Goal: Transaction & Acquisition: Purchase product/service

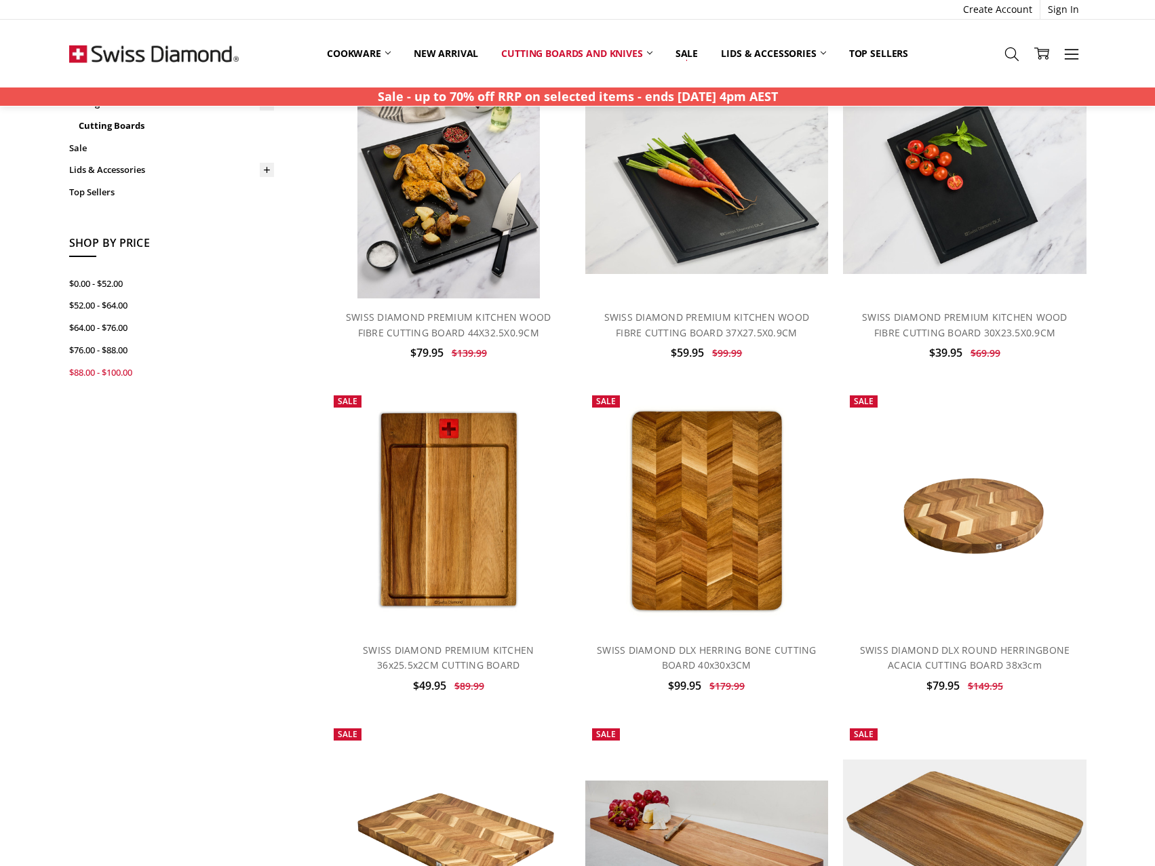
scroll to position [136, 0]
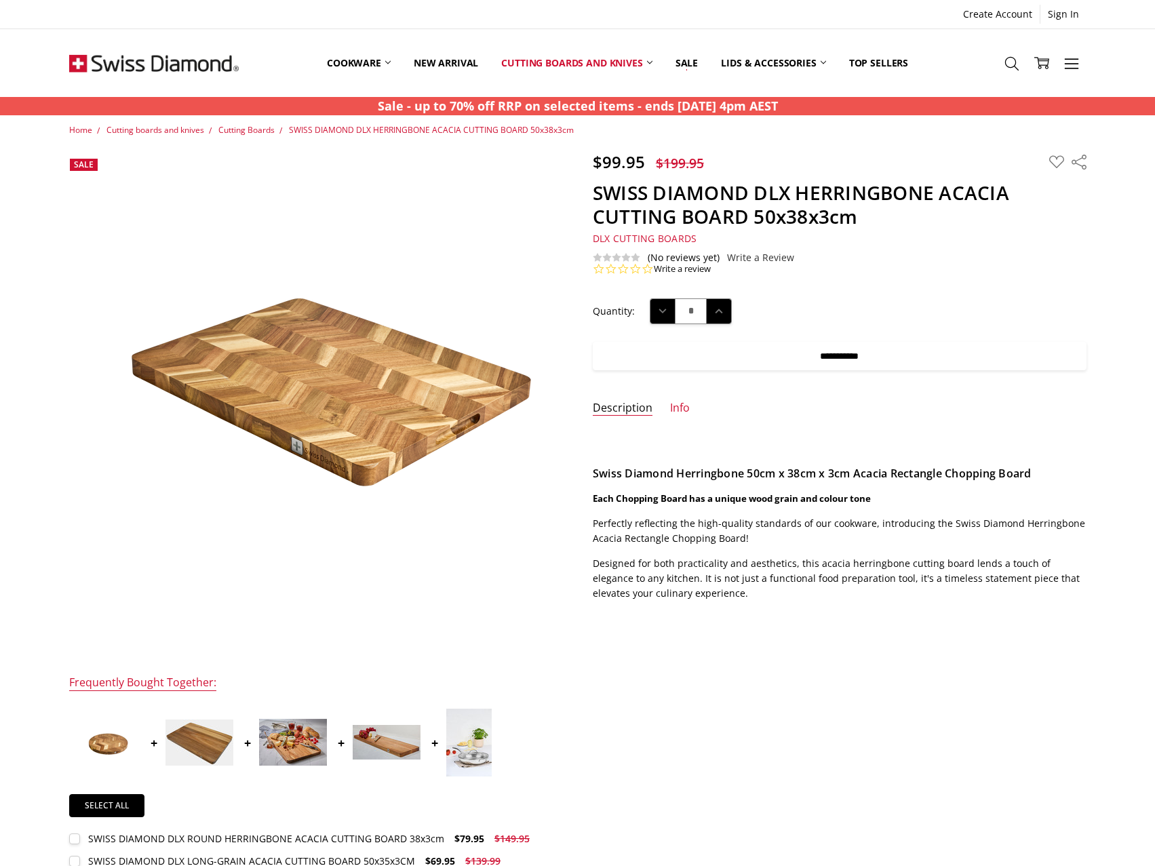
click at [894, 367] on input "**********" at bounding box center [840, 356] width 494 height 28
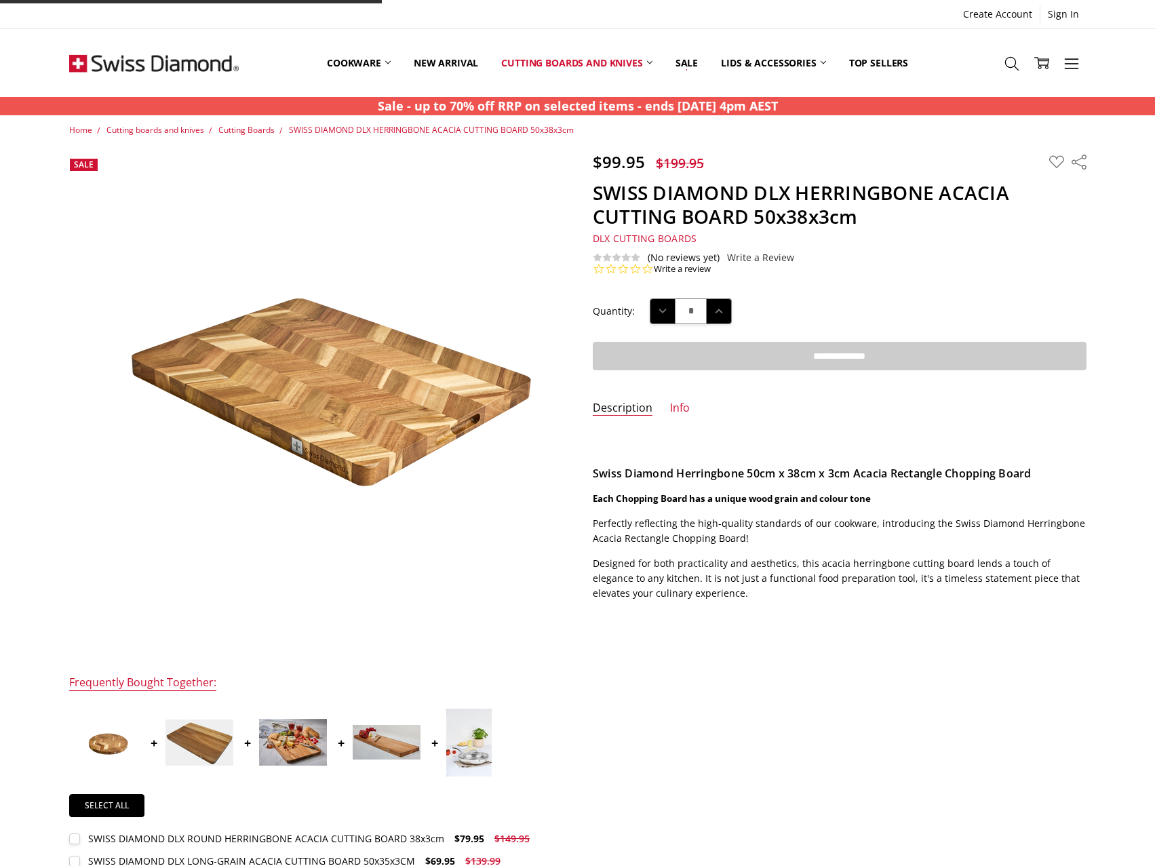
type input "**********"
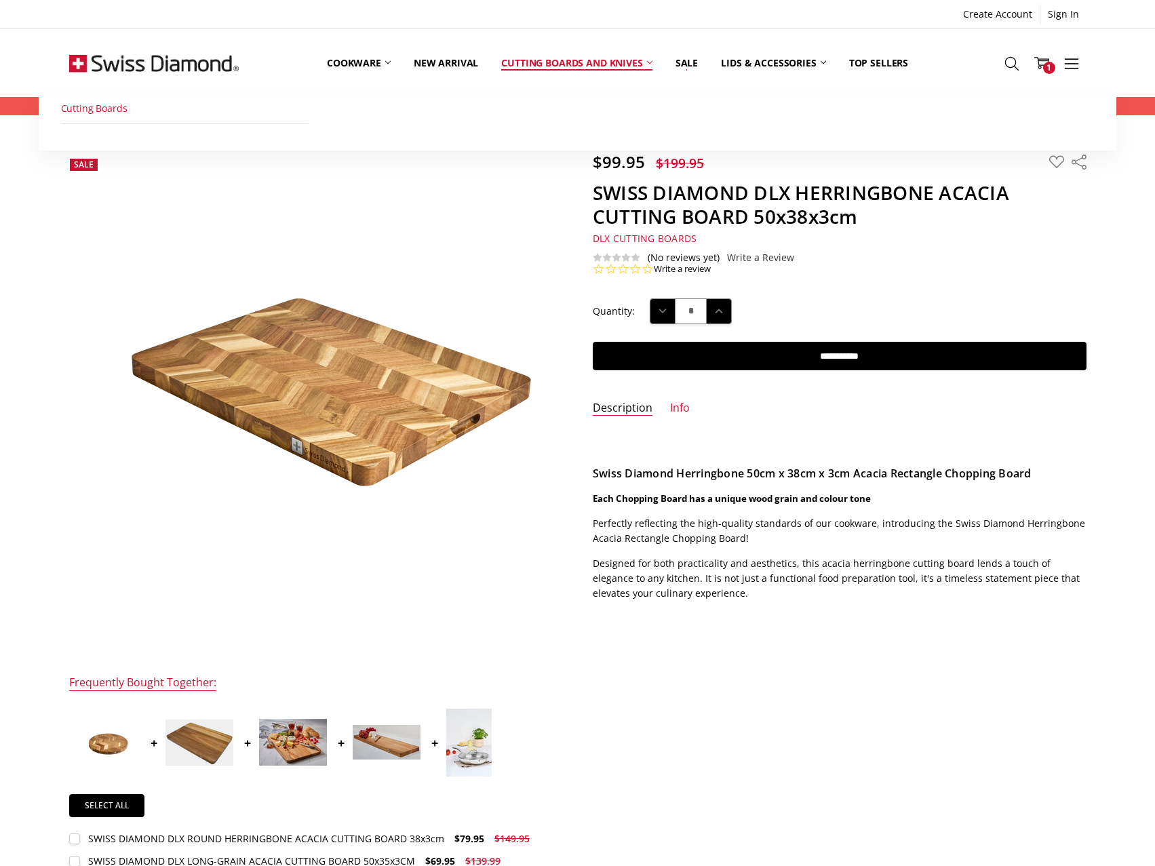
click at [553, 61] on link "Cutting boards and knives" at bounding box center [576, 63] width 174 height 60
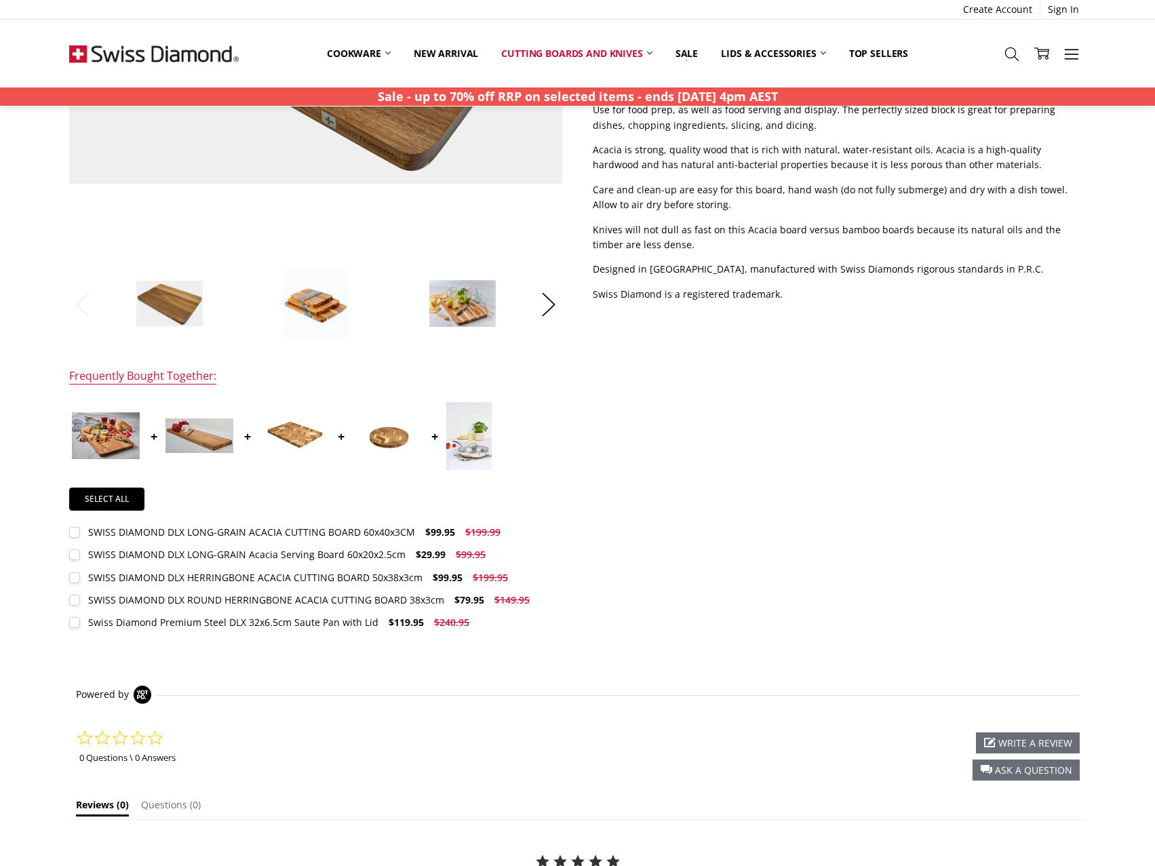
scroll to position [339, 0]
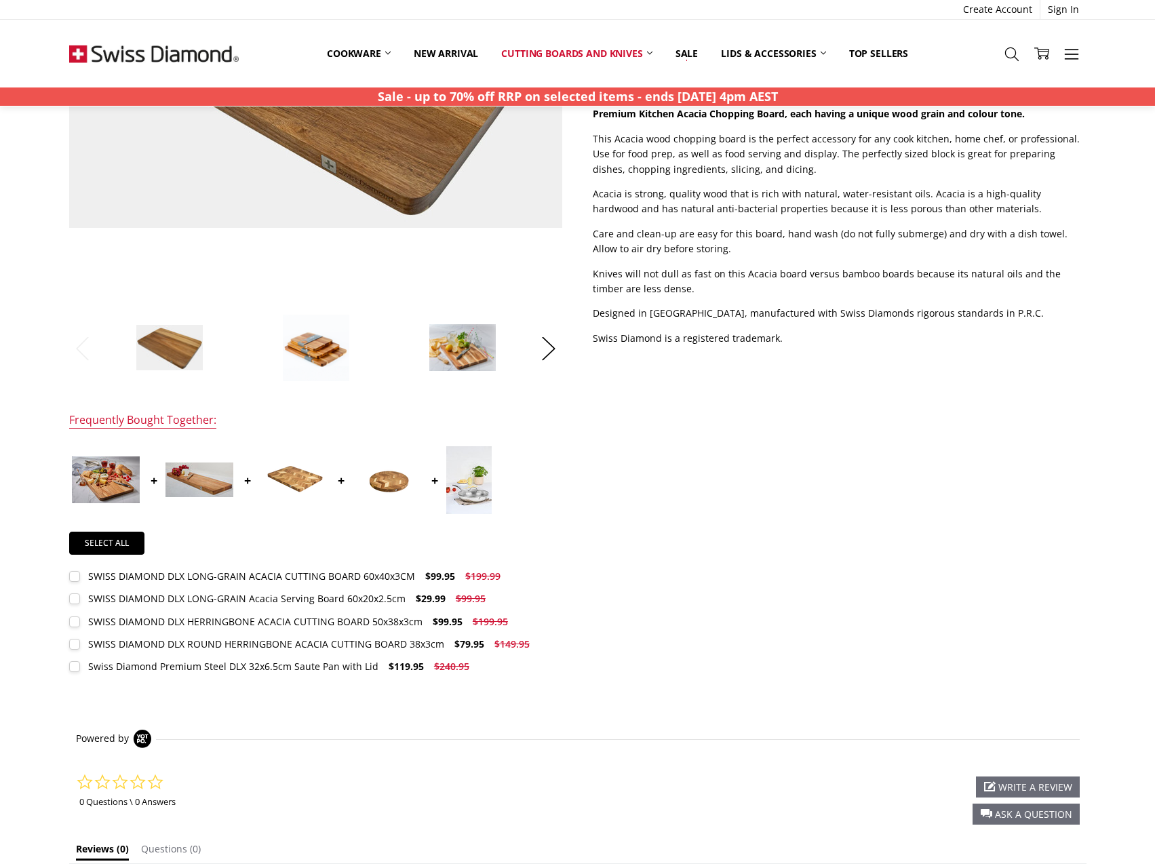
click at [323, 571] on div "SWISS DIAMOND DLX LONG-GRAIN ACACIA CUTTING BOARD 60x40x3CM" at bounding box center [251, 575] width 327 height 13
click at [438, 575] on span "$99.95" at bounding box center [440, 575] width 30 height 13
click at [115, 483] on img at bounding box center [106, 479] width 68 height 47
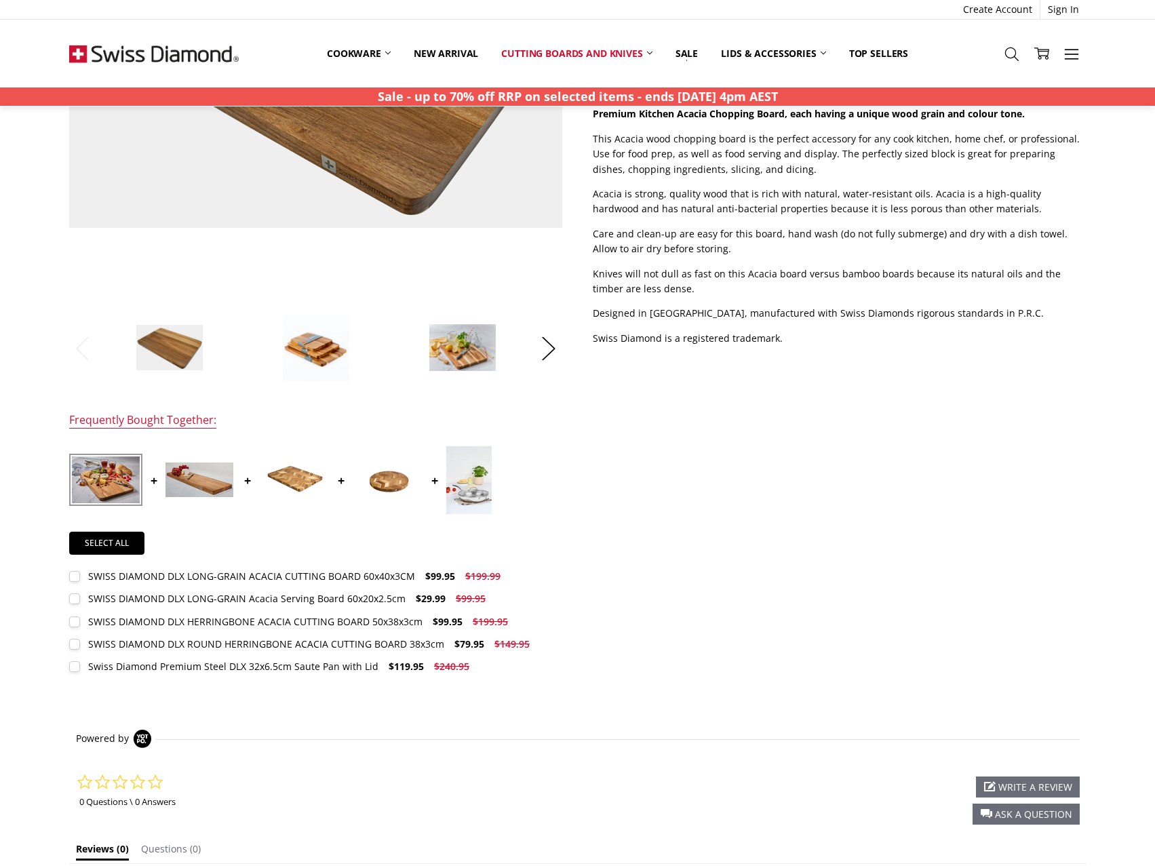
click at [123, 496] on img at bounding box center [106, 479] width 68 height 47
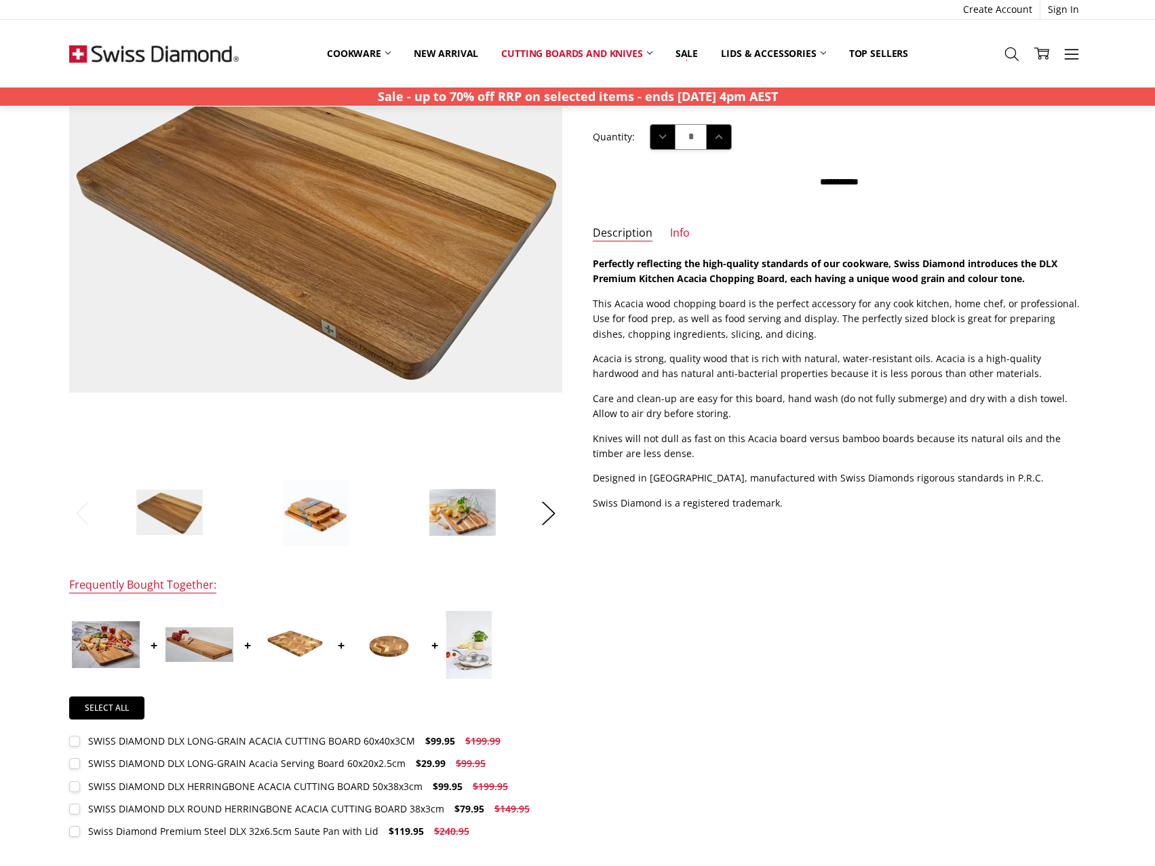
scroll to position [0, 0]
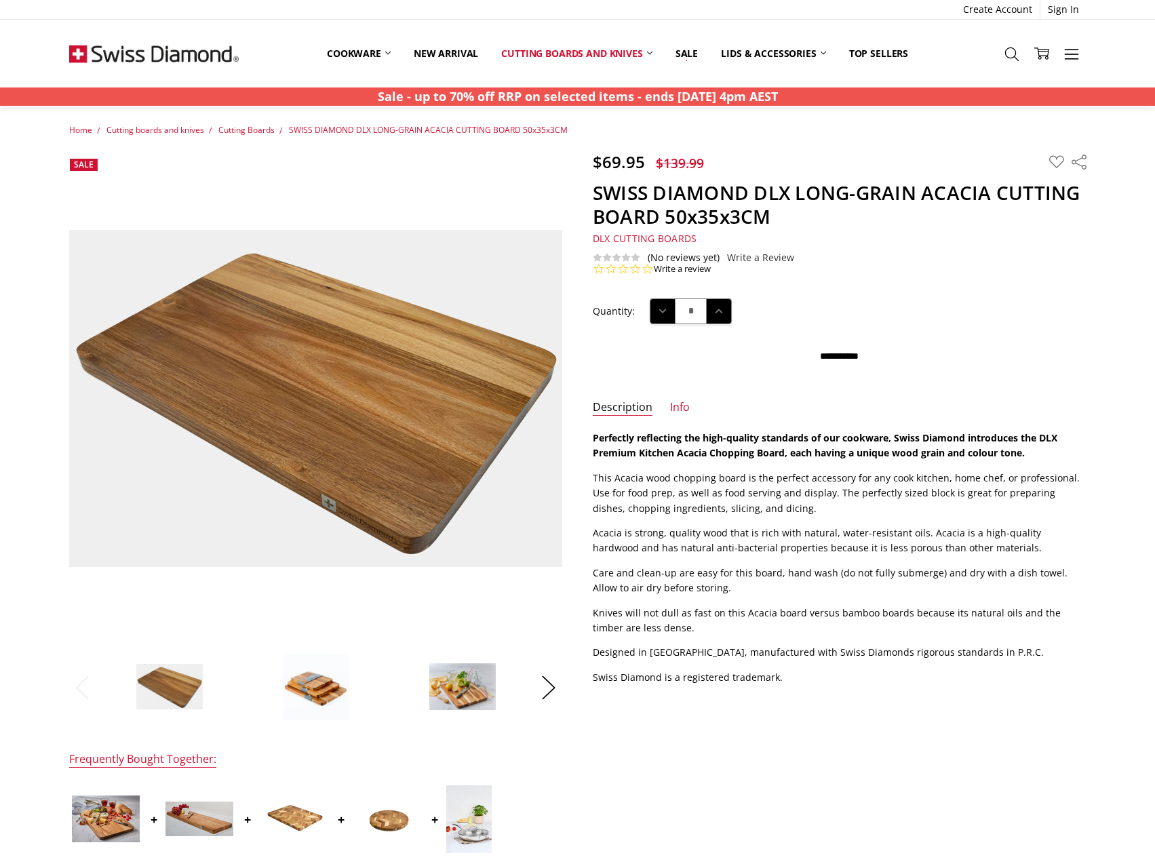
drag, startPoint x: 807, startPoint y: 712, endPoint x: 805, endPoint y: 357, distance: 354.6
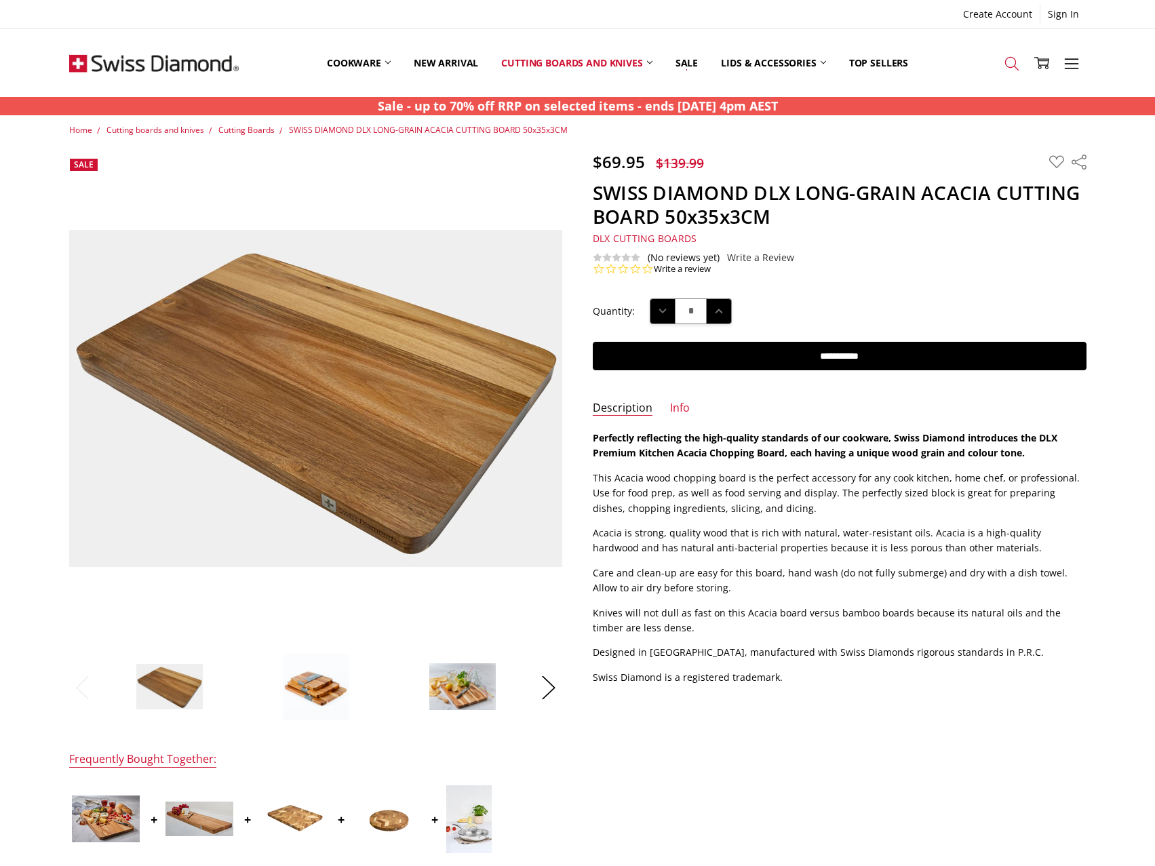
click at [1009, 63] on icon at bounding box center [1011, 63] width 15 height 15
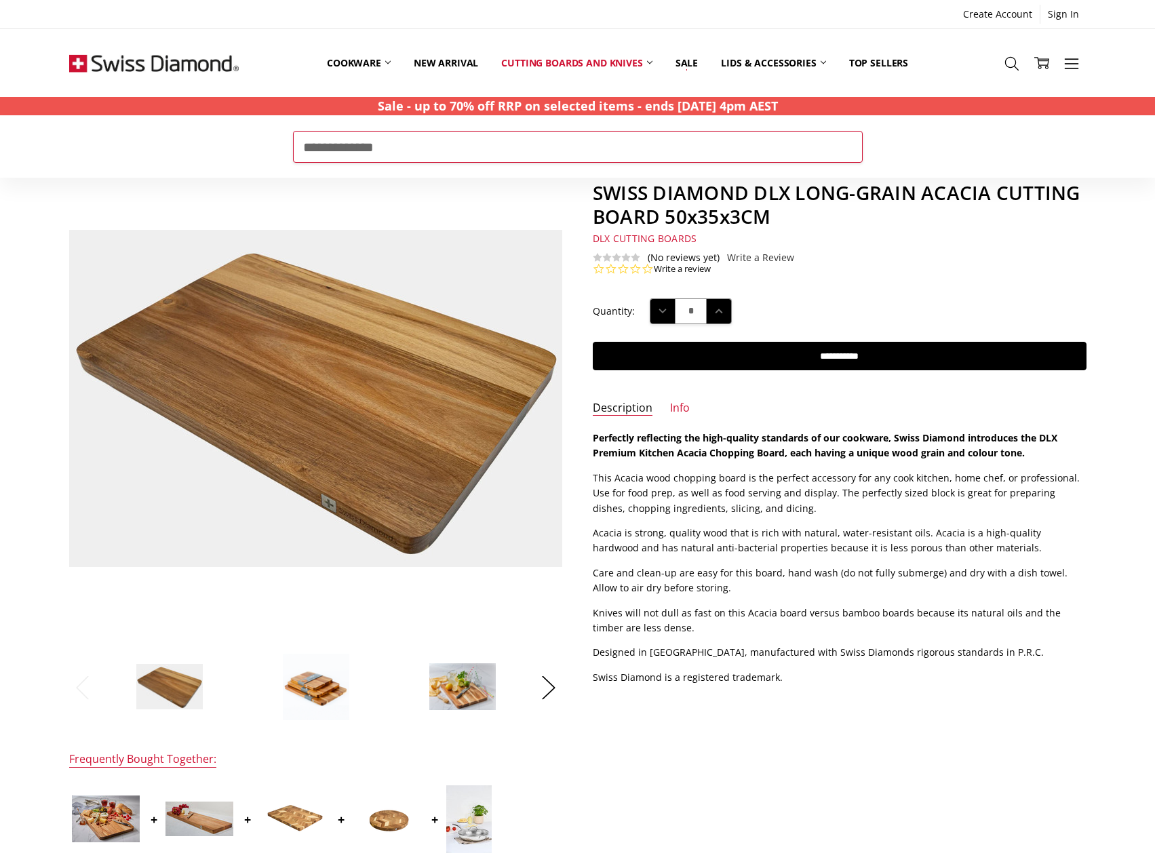
type input "**********"
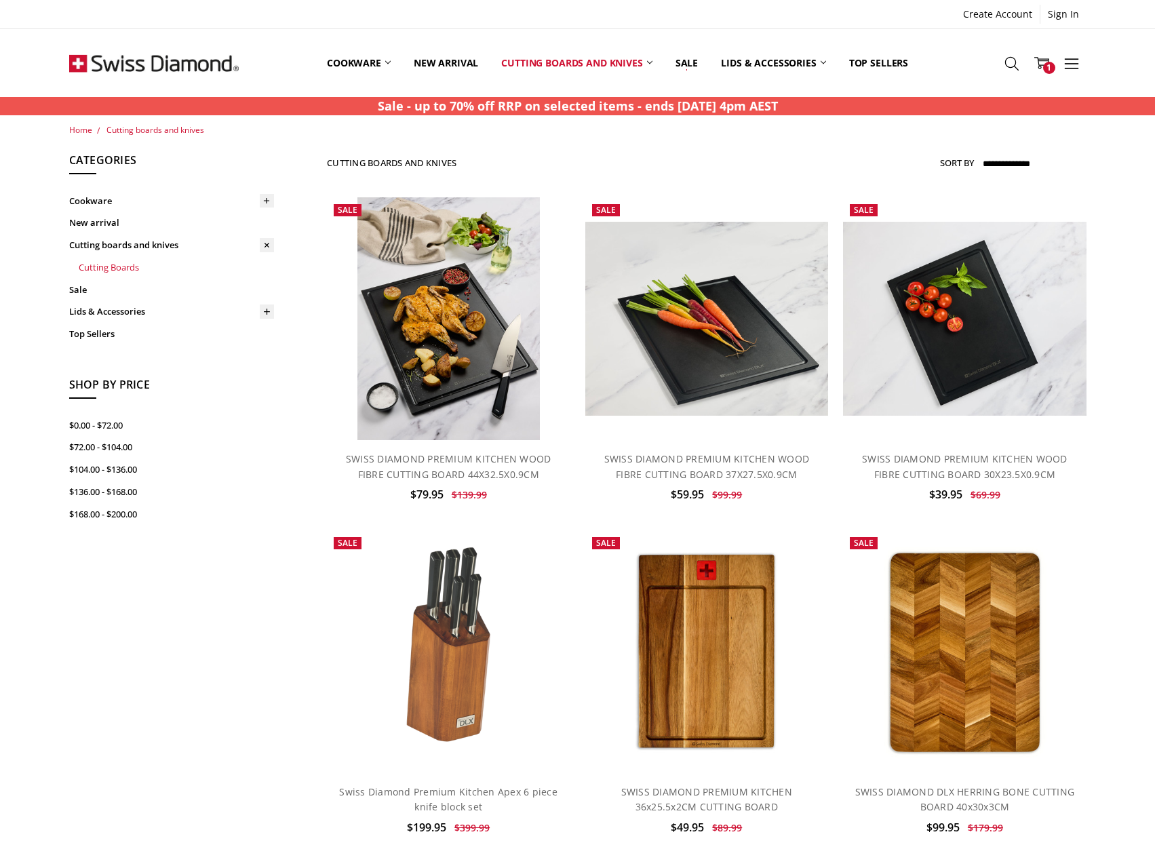
click at [120, 264] on link "Cutting Boards" at bounding box center [176, 267] width 195 height 22
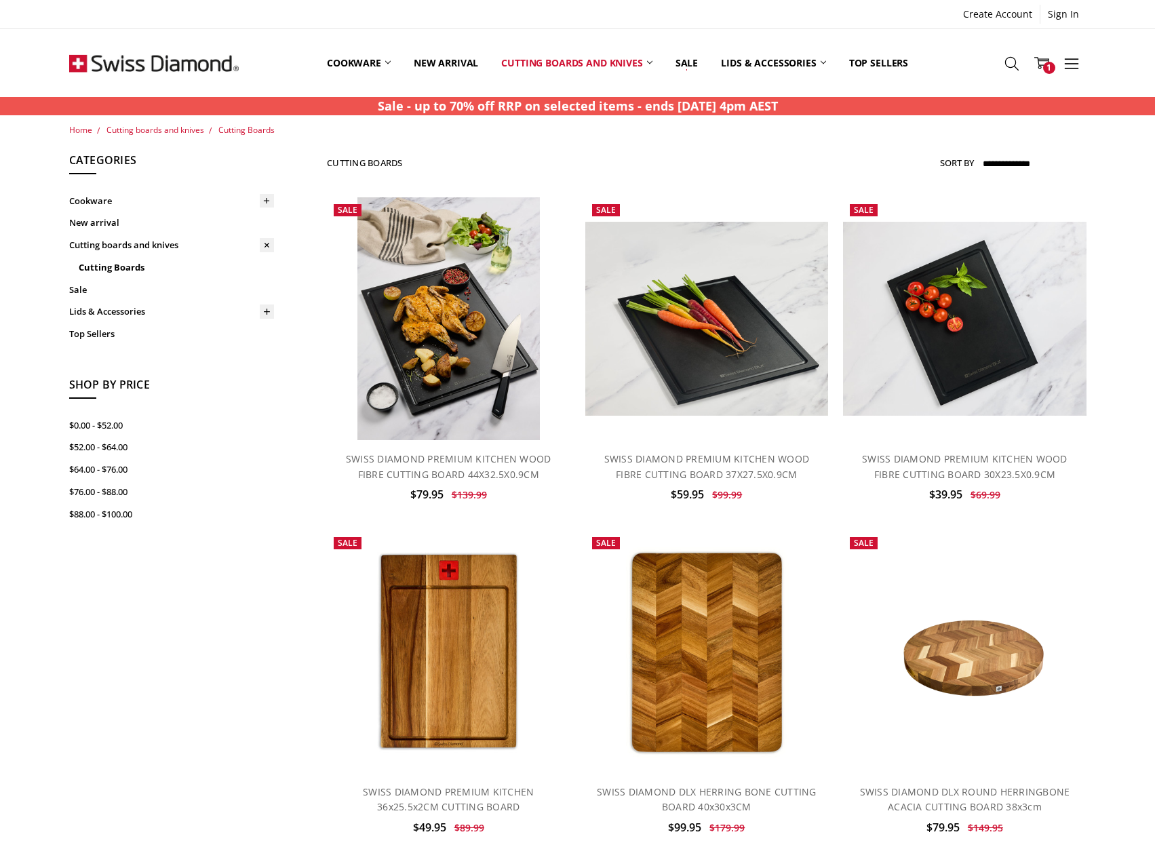
drag, startPoint x: 113, startPoint y: 478, endPoint x: 180, endPoint y: 156, distance: 328.8
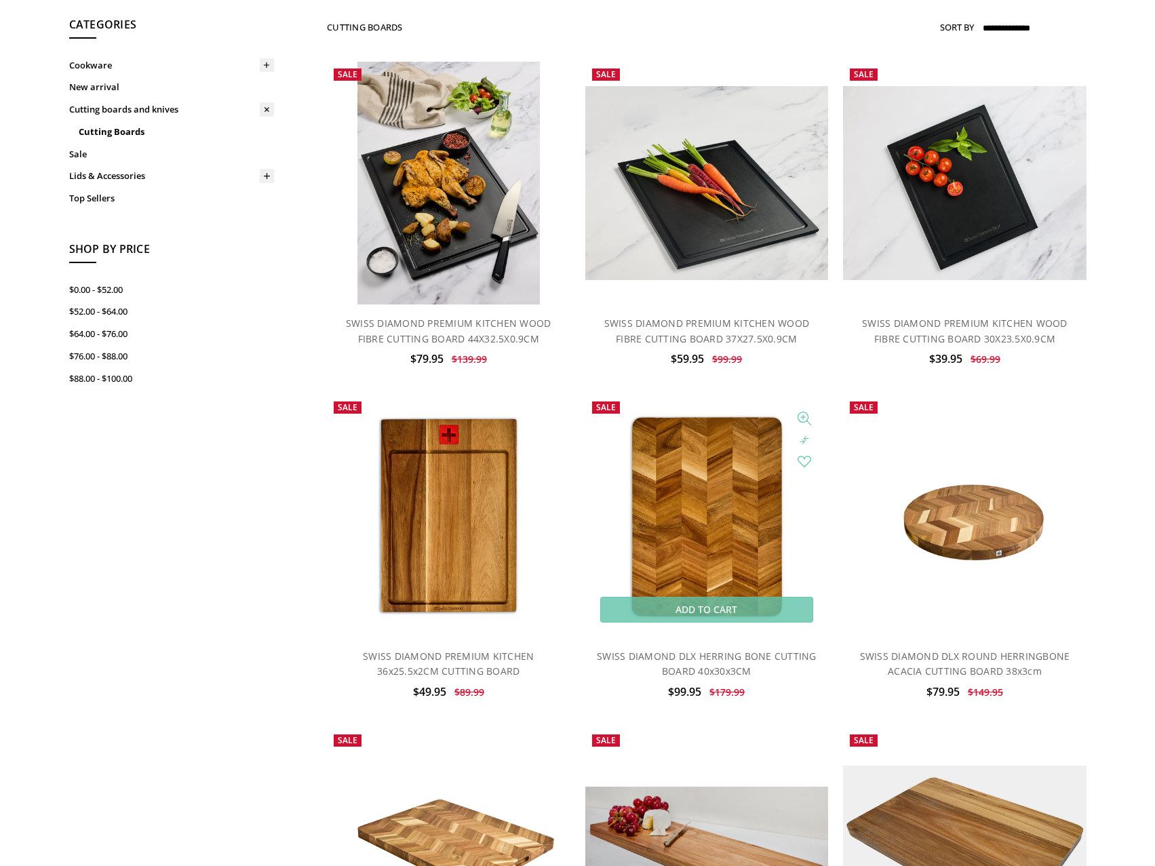
scroll to position [407, 0]
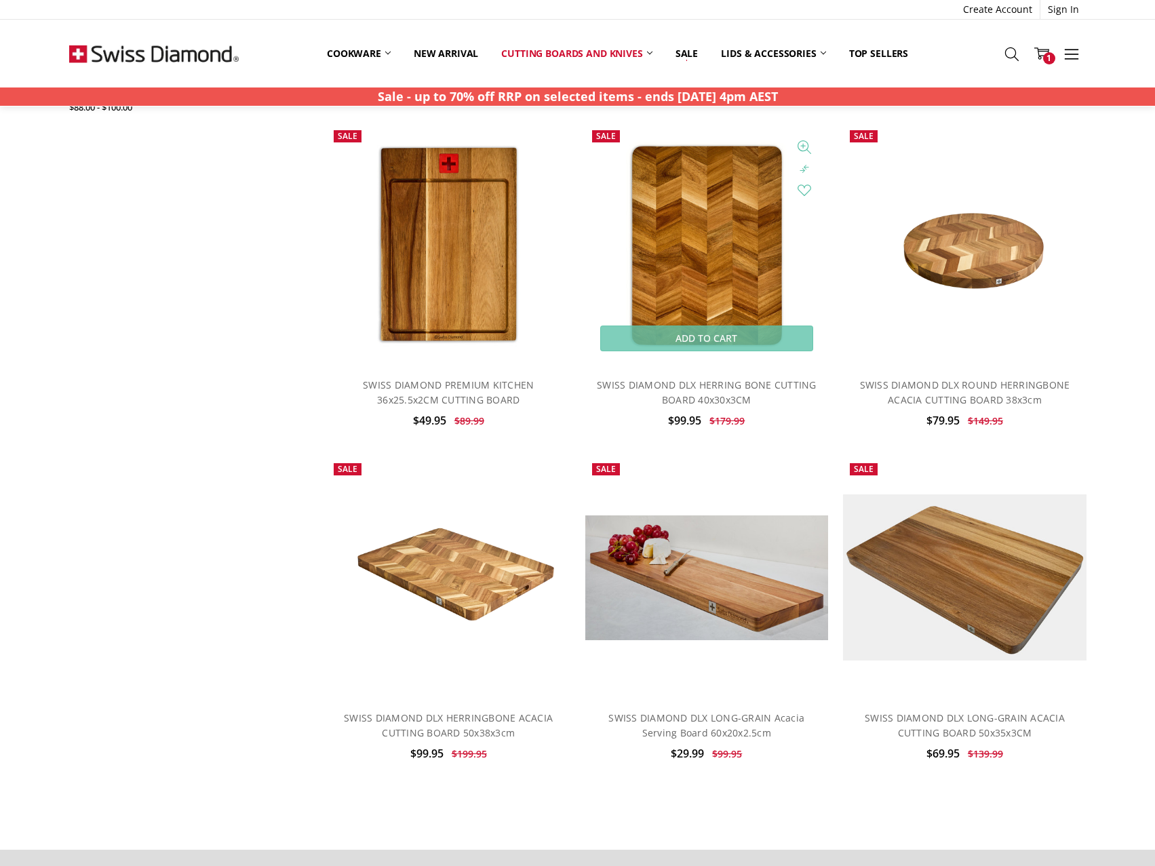
click at [729, 255] on img at bounding box center [706, 244] width 198 height 243
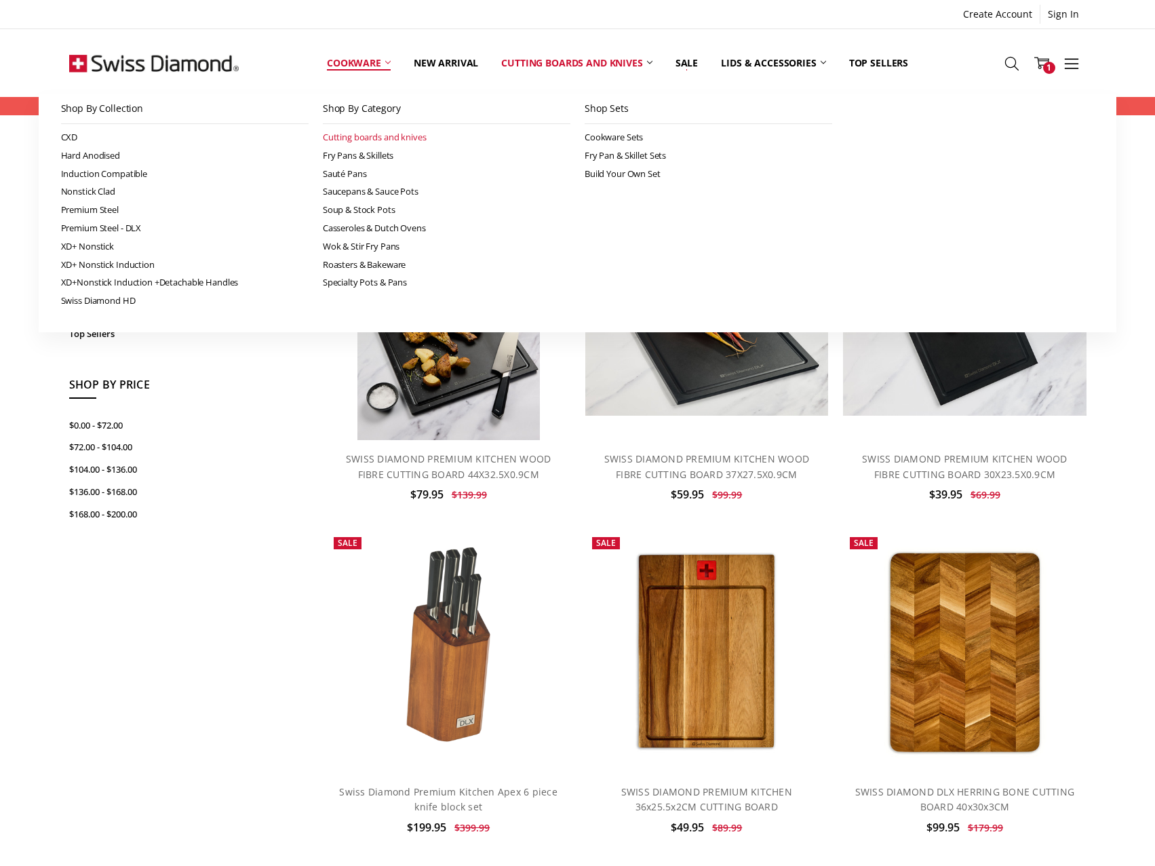
click at [358, 140] on link "Cutting boards and knives" at bounding box center [446, 137] width 247 height 18
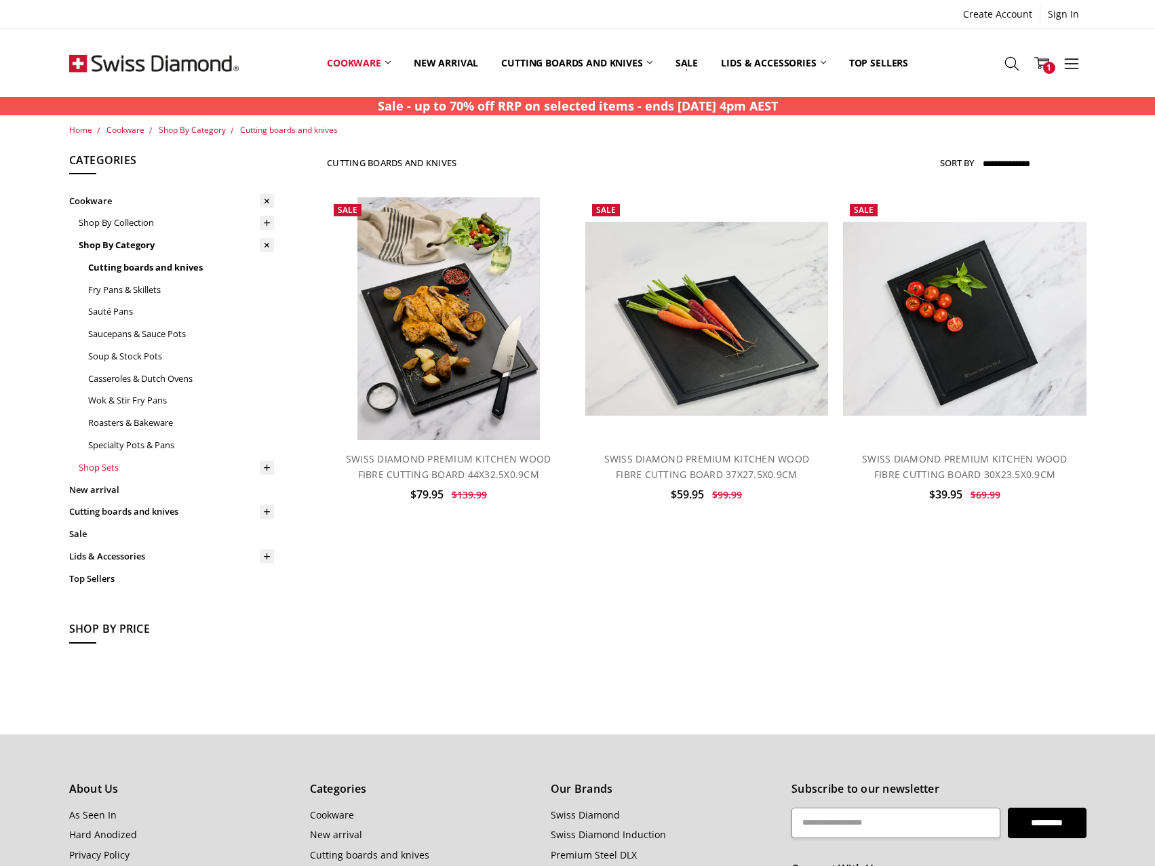
click at [126, 474] on link "Shop Sets" at bounding box center [176, 467] width 195 height 22
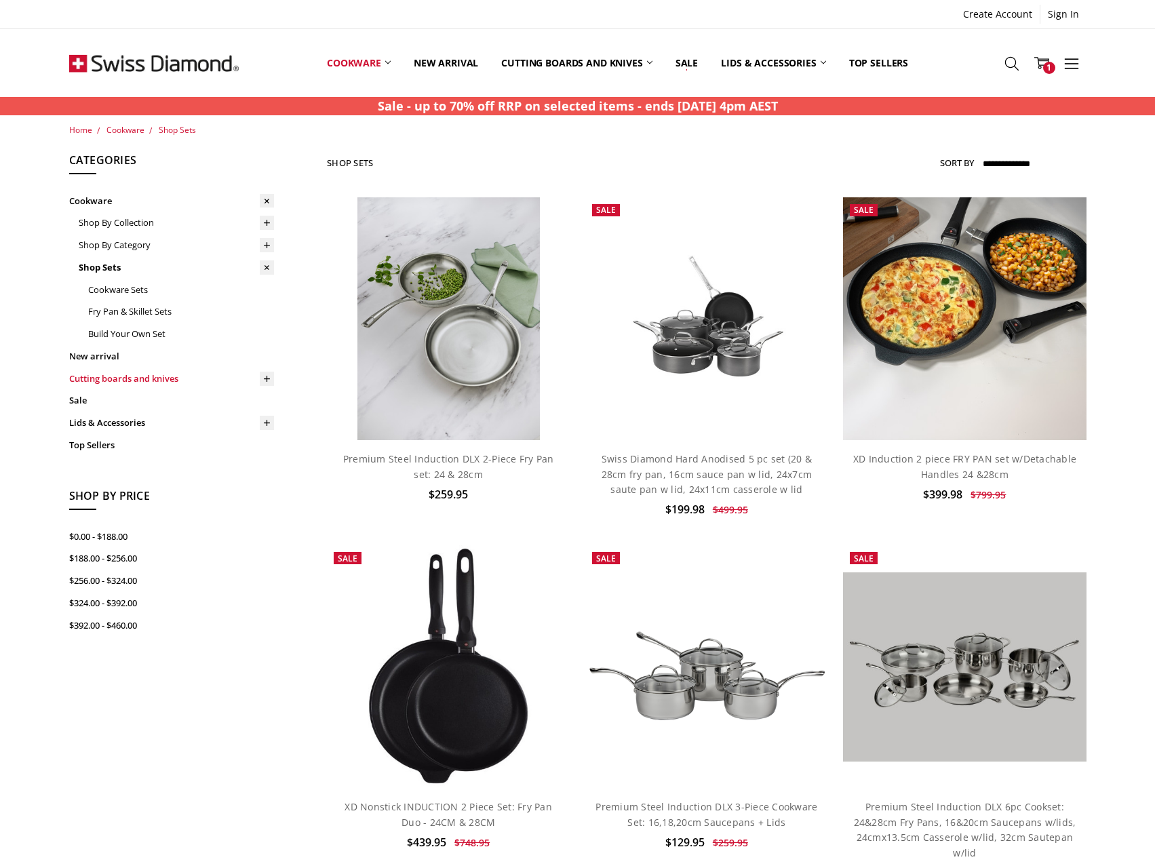
click at [146, 372] on link "Cutting boards and knives" at bounding box center [171, 378] width 205 height 22
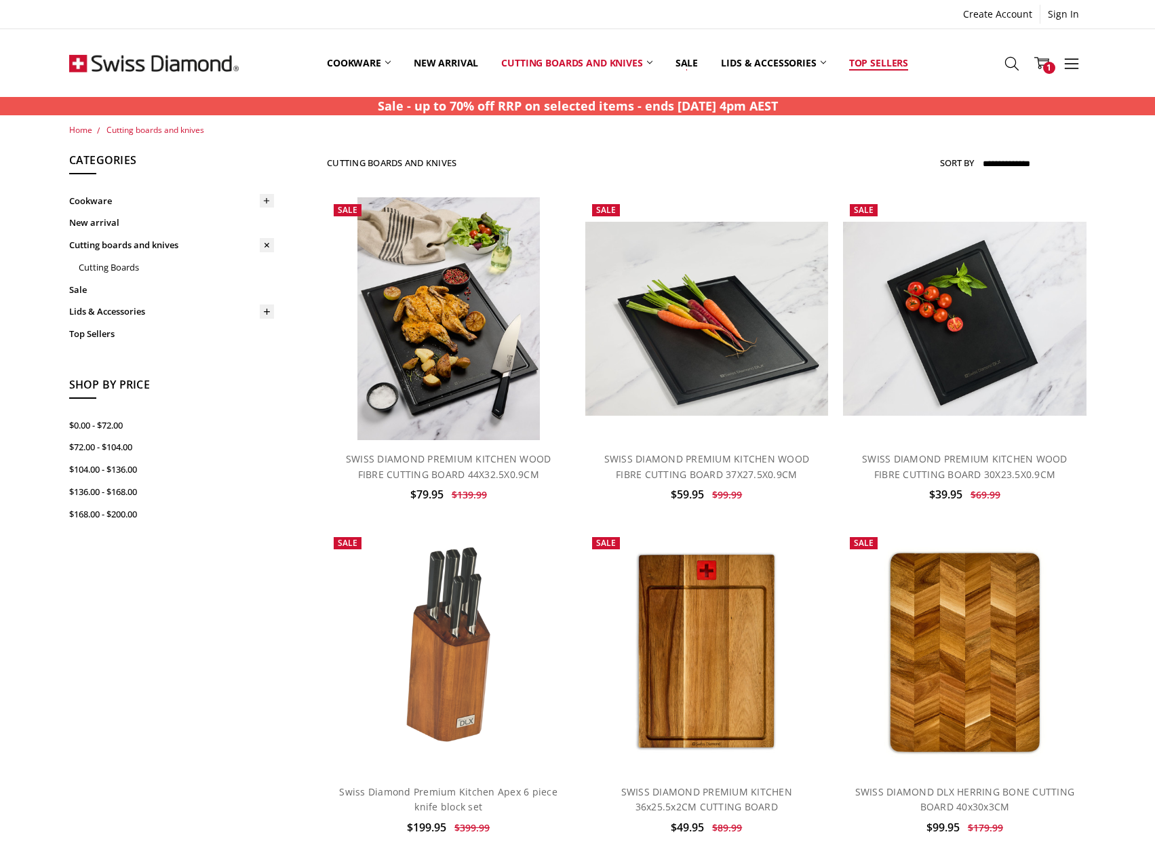
click at [885, 62] on link "Top Sellers" at bounding box center [878, 63] width 82 height 60
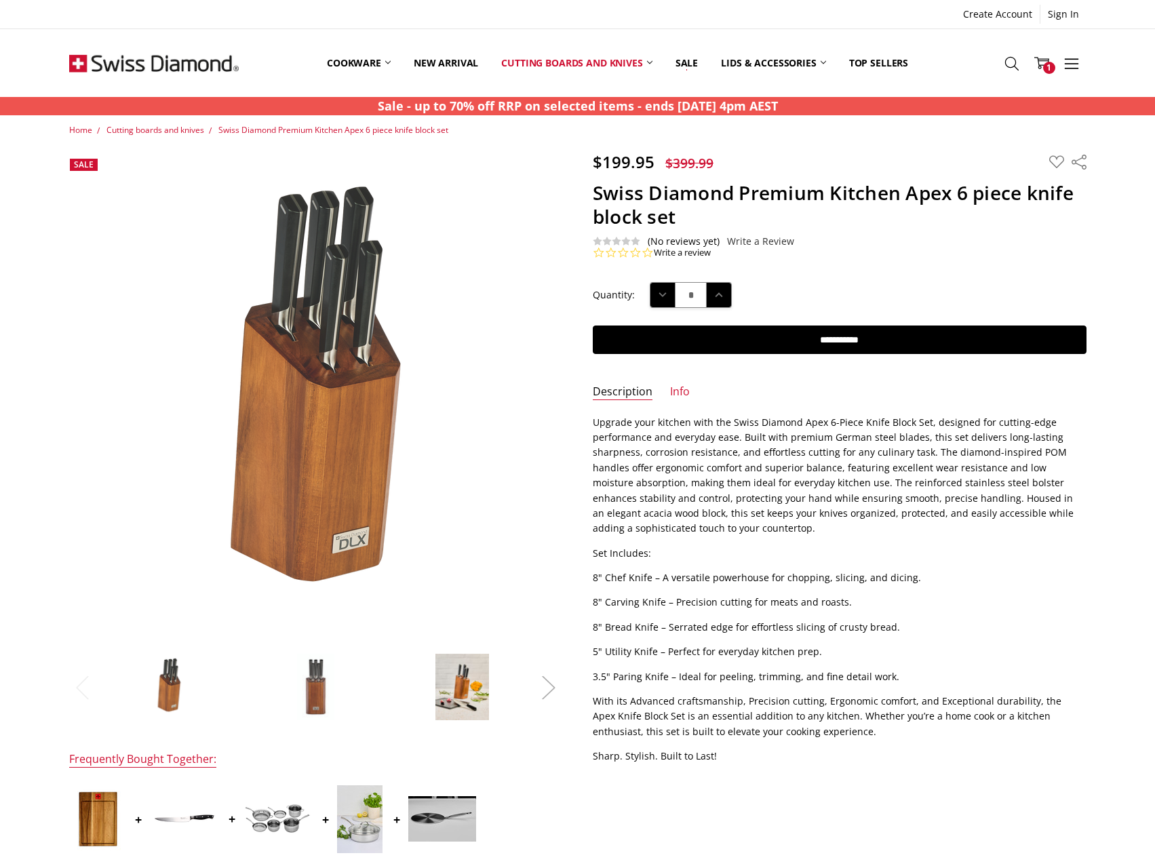
click at [542, 679] on button "Next" at bounding box center [548, 686] width 27 height 41
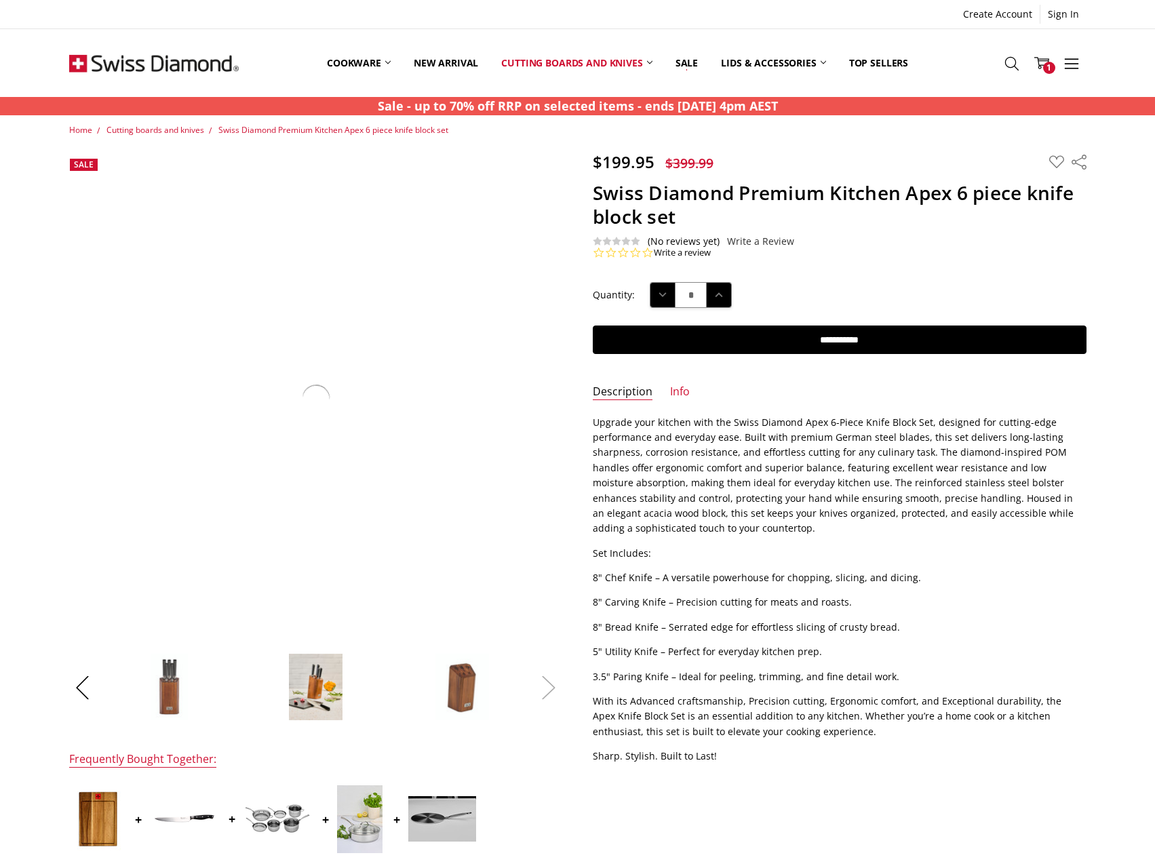
click at [542, 679] on button "Next" at bounding box center [548, 686] width 27 height 41
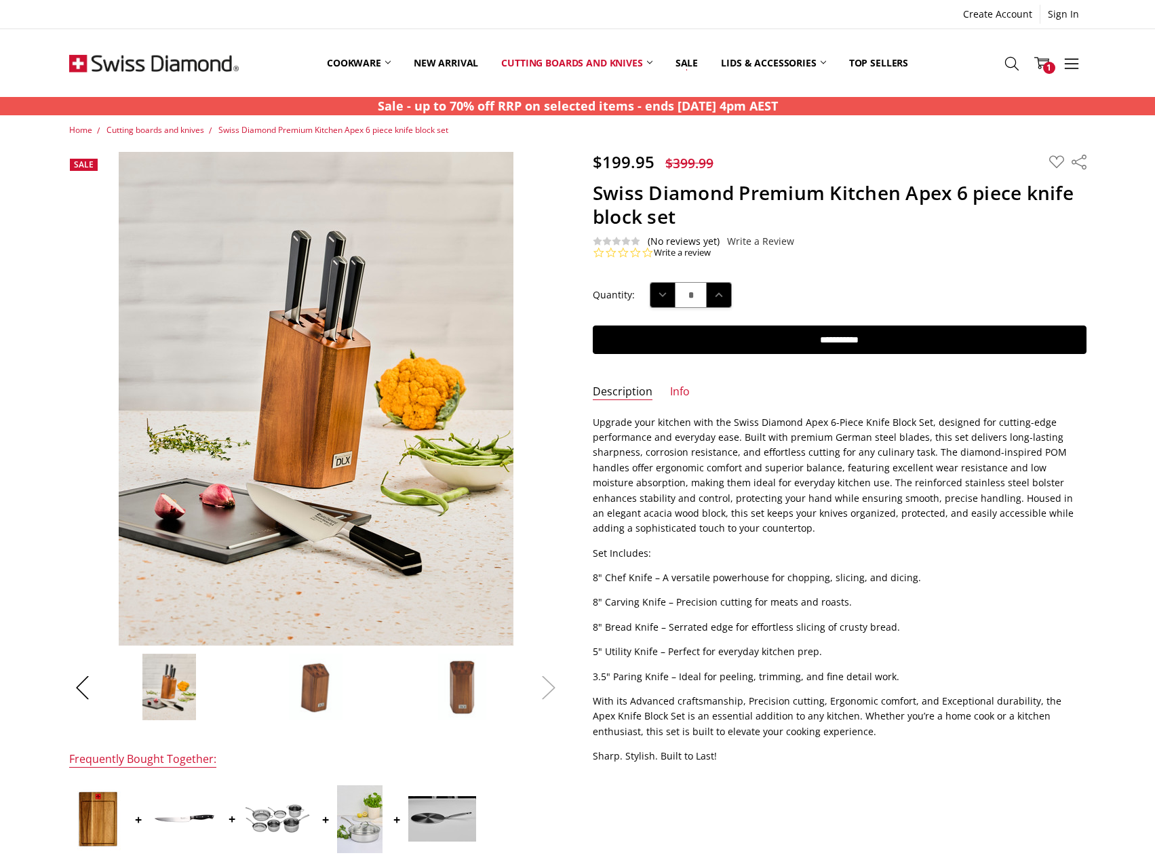
click at [544, 679] on button "Next" at bounding box center [548, 686] width 27 height 41
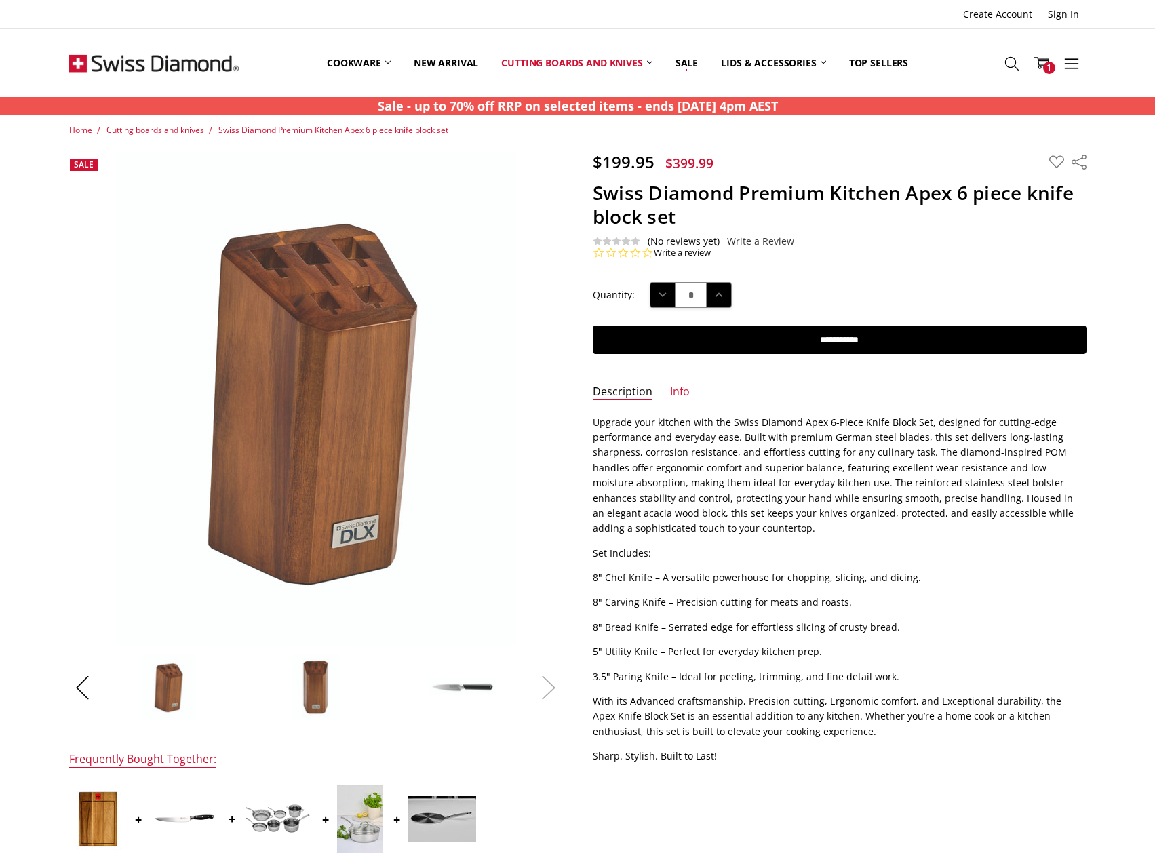
click at [546, 680] on button "Next" at bounding box center [548, 686] width 27 height 41
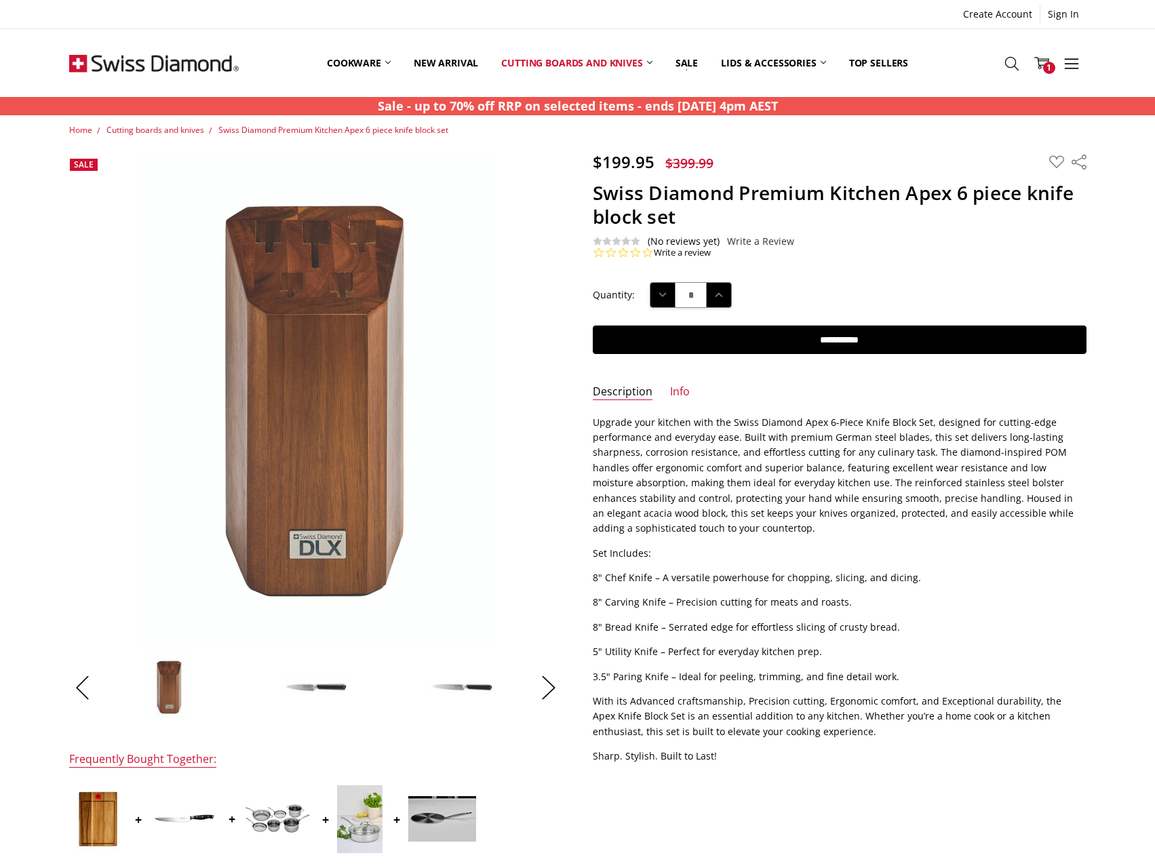
click at [475, 688] on img at bounding box center [462, 687] width 68 height 18
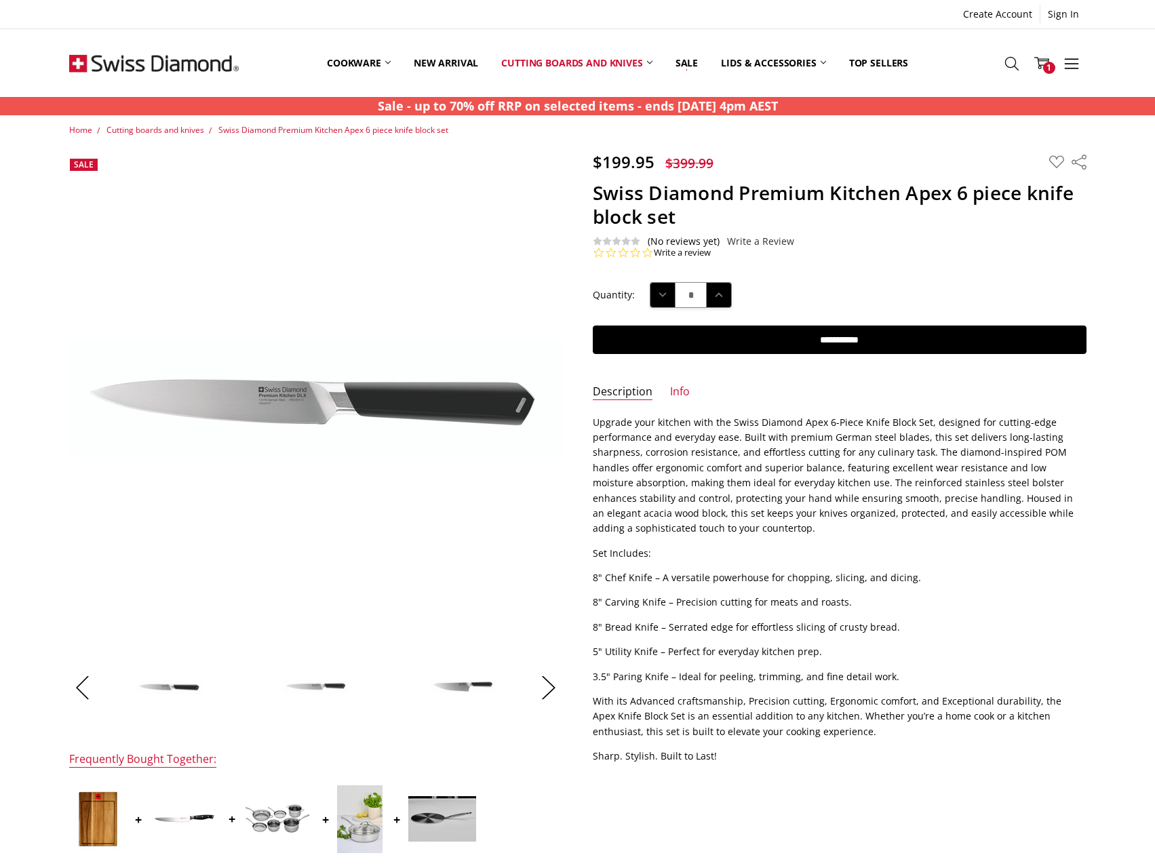
click at [350, 689] on li at bounding box center [316, 687] width 142 height 68
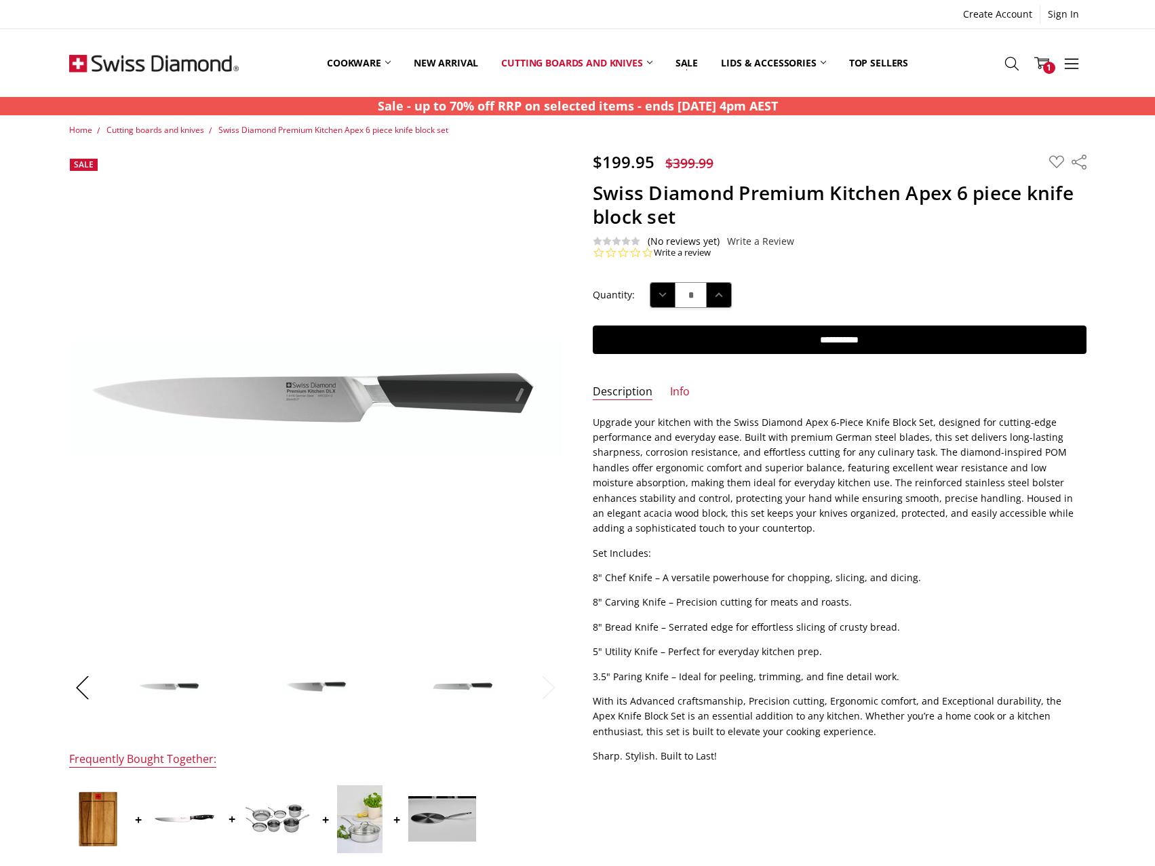
click at [333, 683] on img at bounding box center [316, 687] width 68 height 16
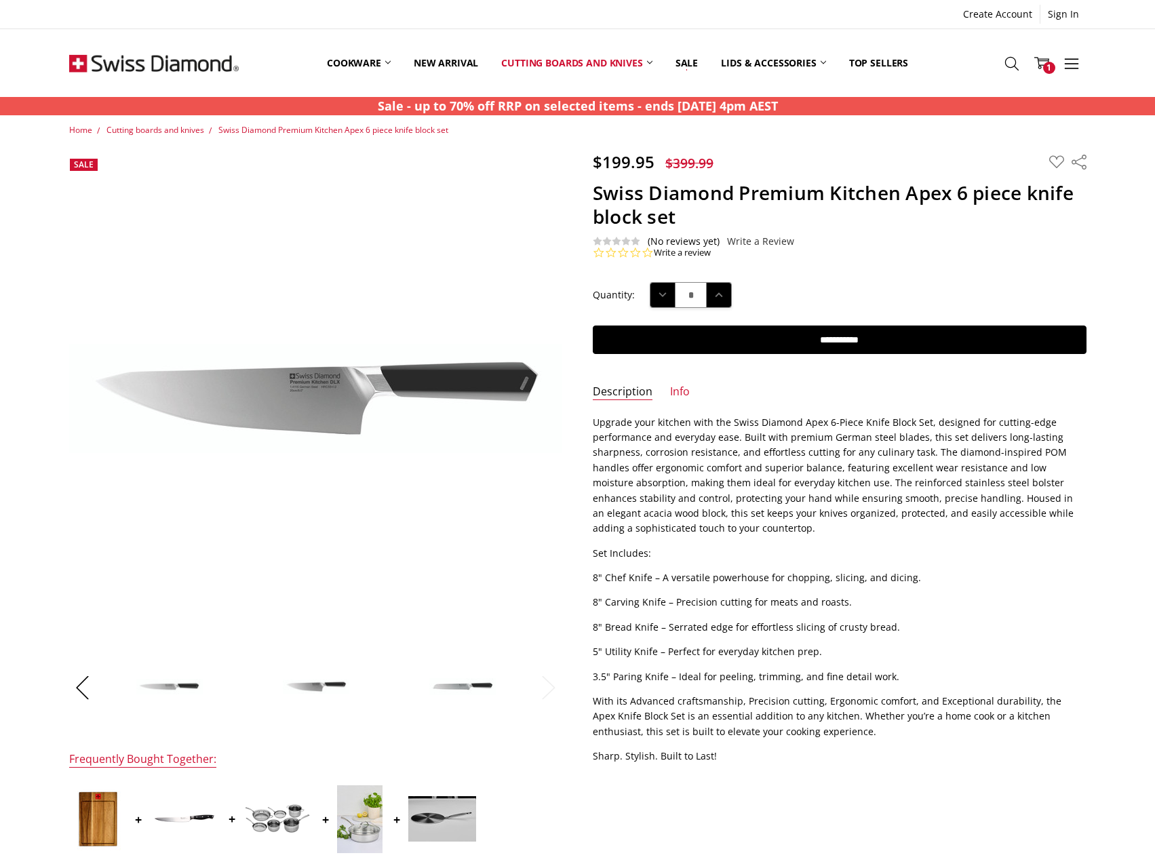
click at [470, 691] on img at bounding box center [462, 686] width 68 height 18
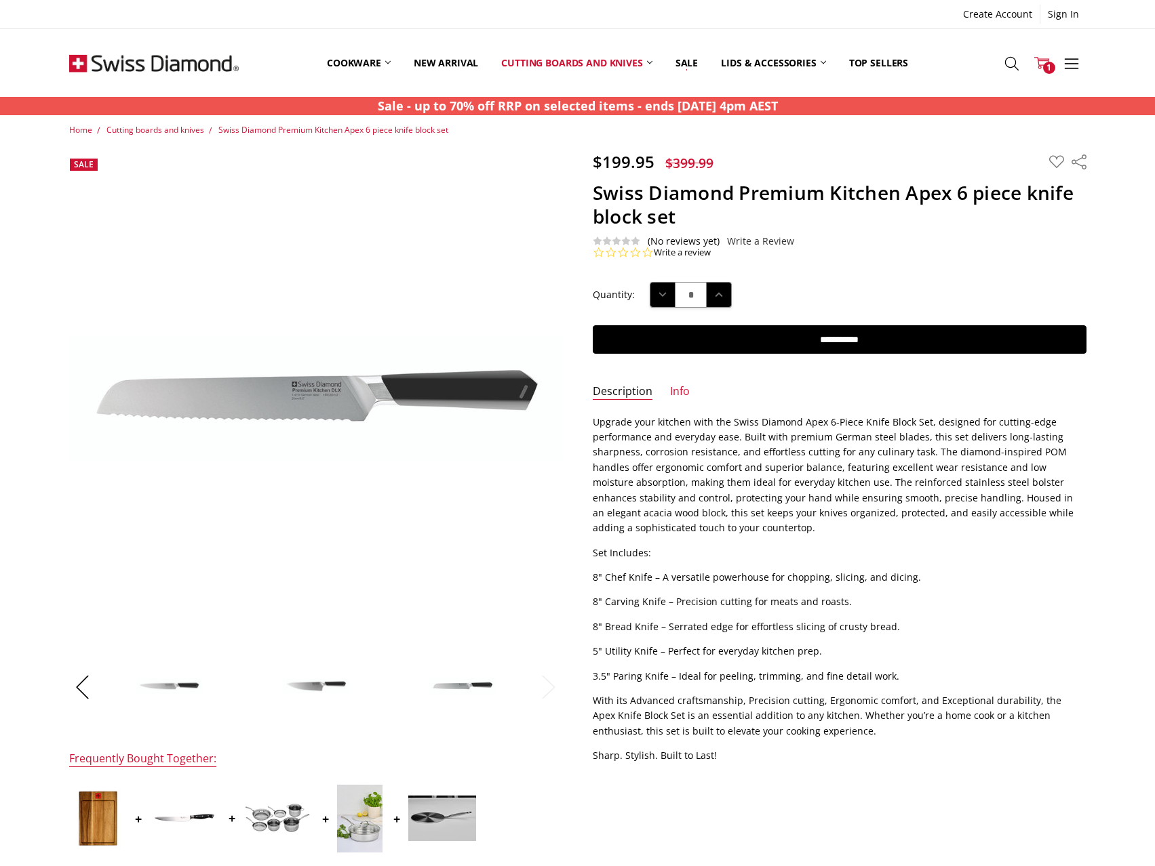
click at [1052, 60] on link "Cart 1" at bounding box center [1041, 63] width 30 height 34
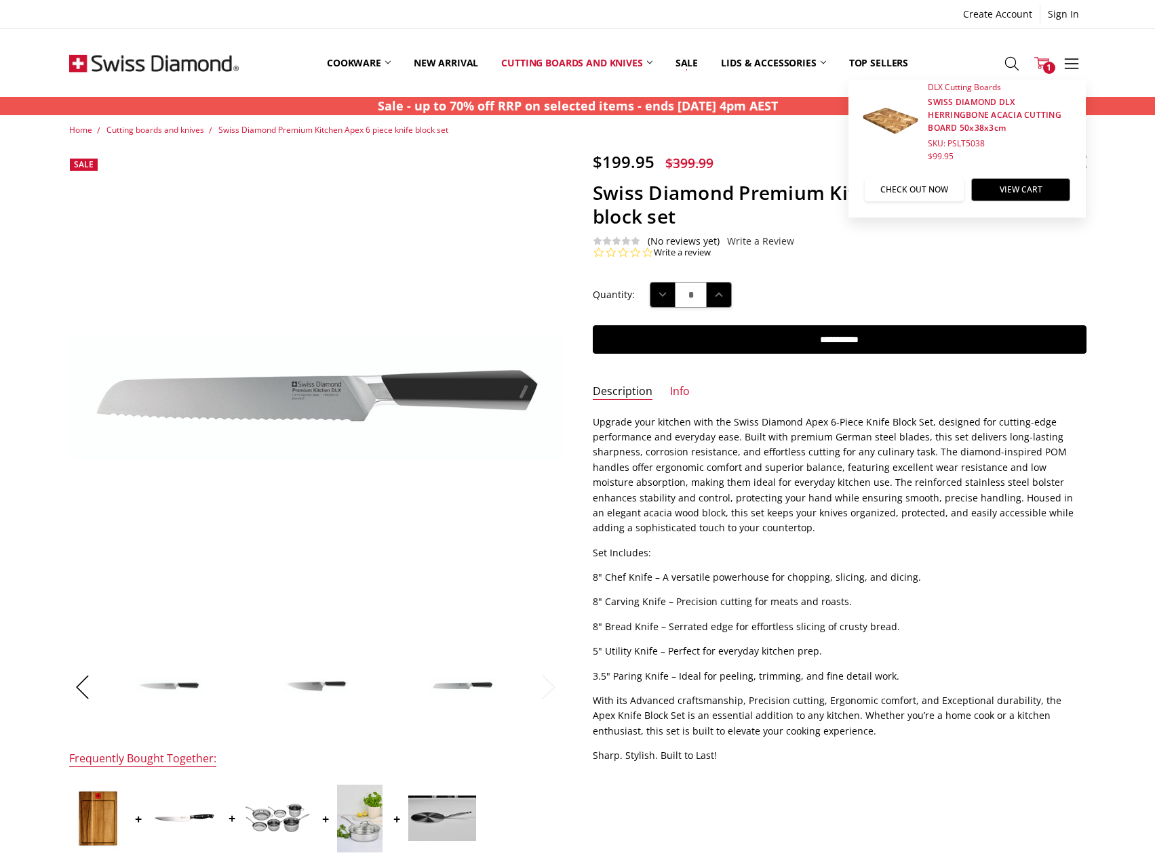
click at [901, 192] on link "Check out now" at bounding box center [913, 189] width 99 height 23
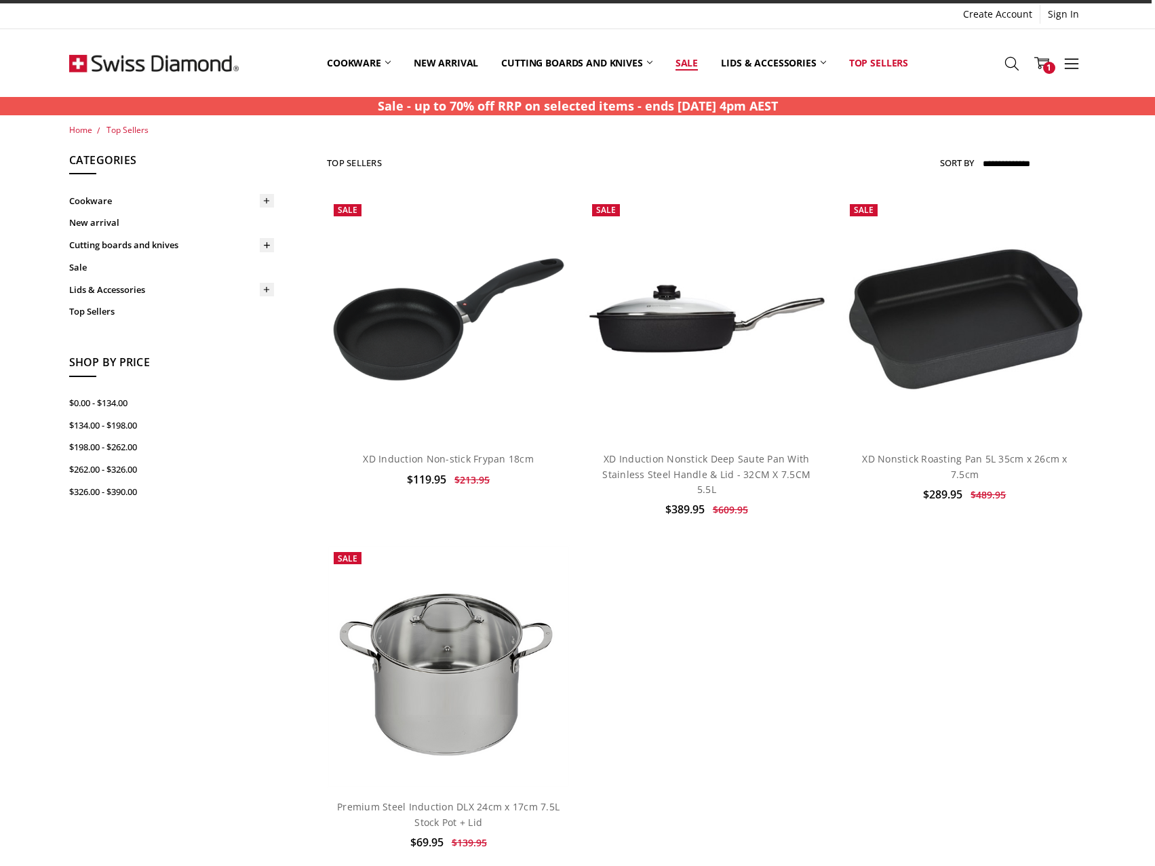
click at [687, 68] on link "Sale" at bounding box center [686, 63] width 45 height 60
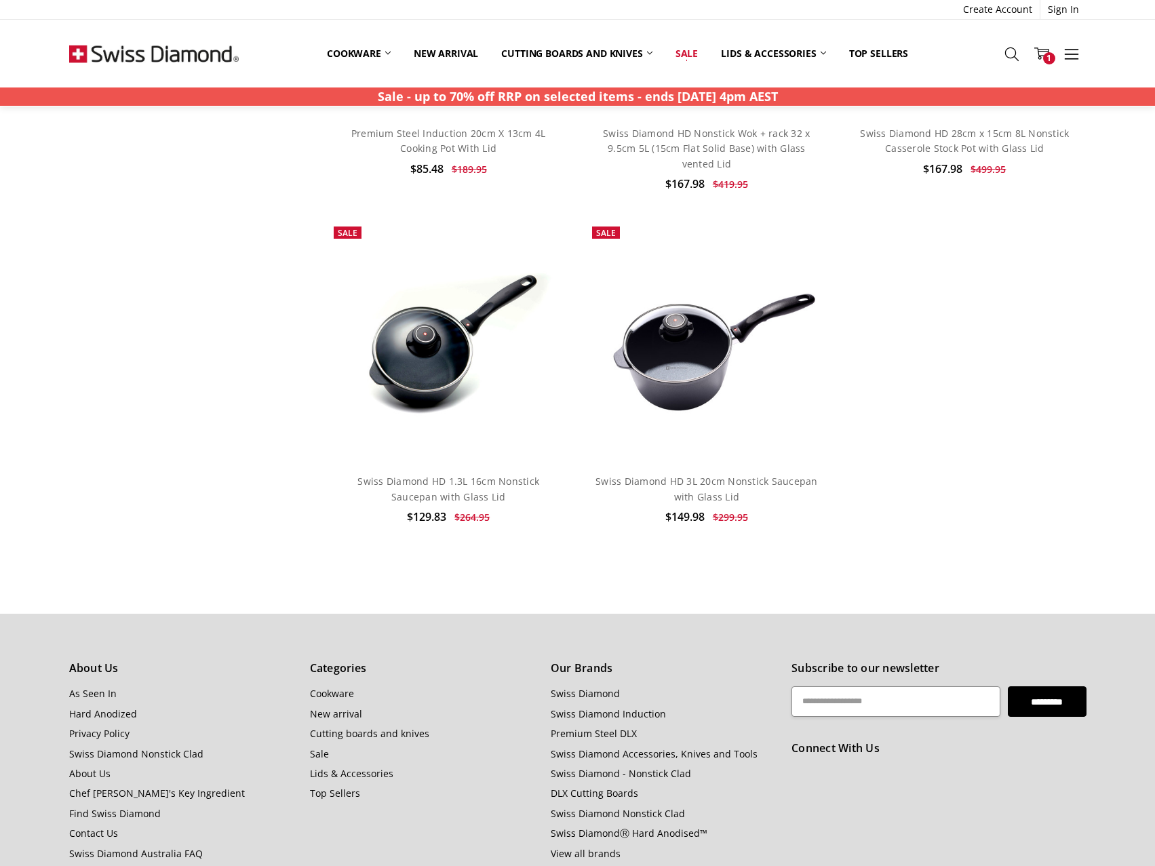
scroll to position [8366, 0]
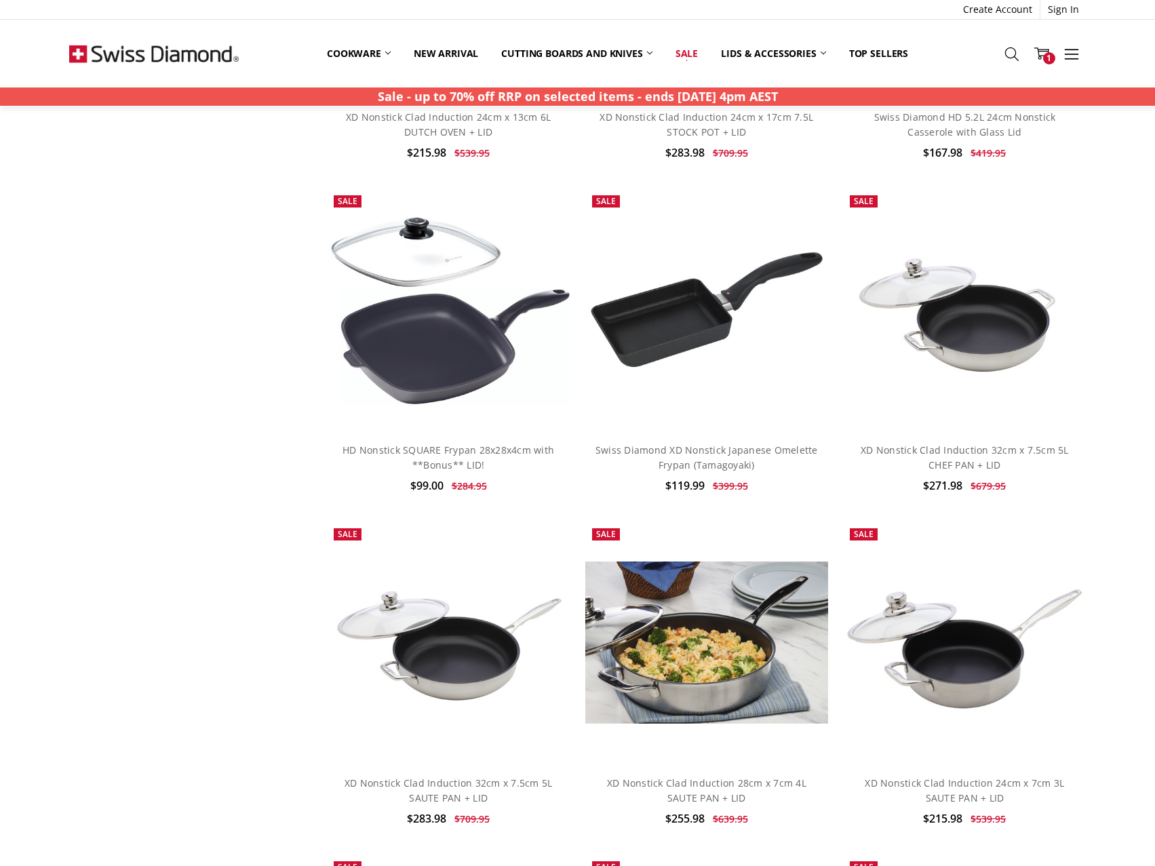
drag, startPoint x: 173, startPoint y: 243, endPoint x: 487, endPoint y: 0, distance: 397.3
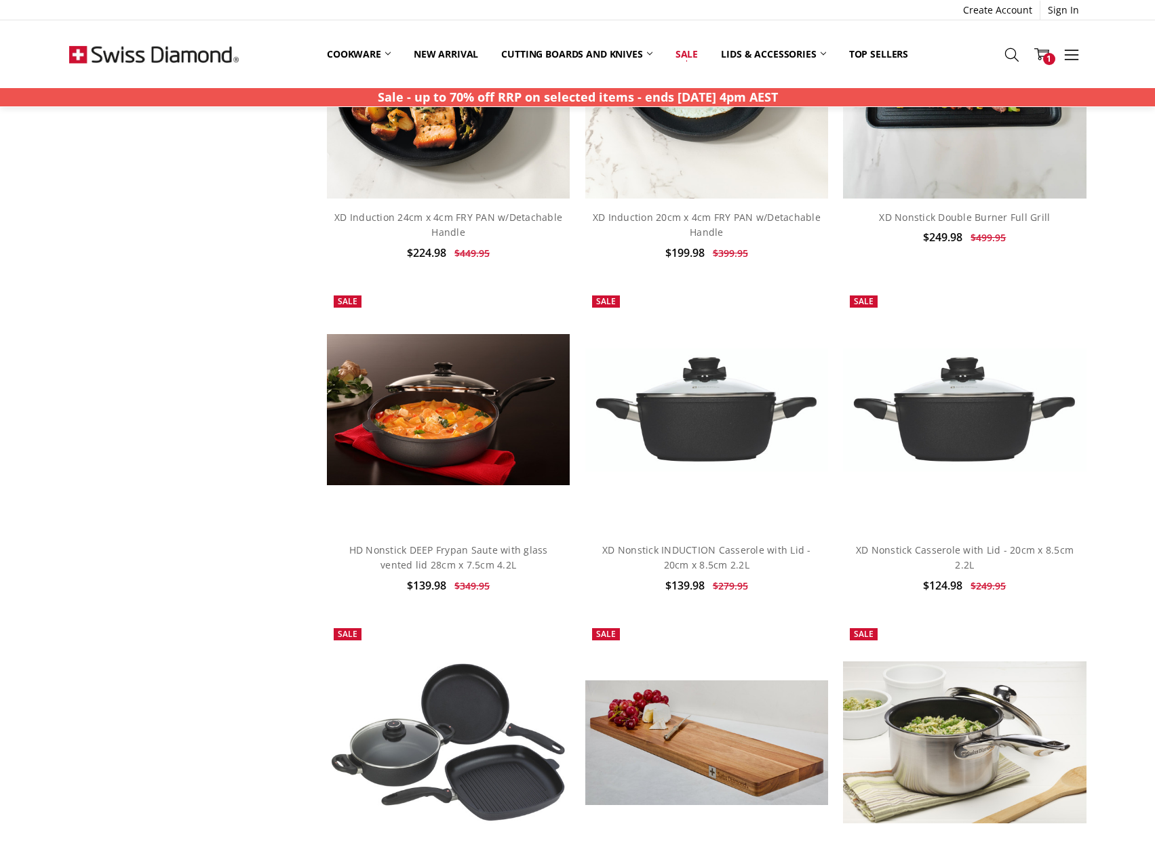
scroll to position [1277, 0]
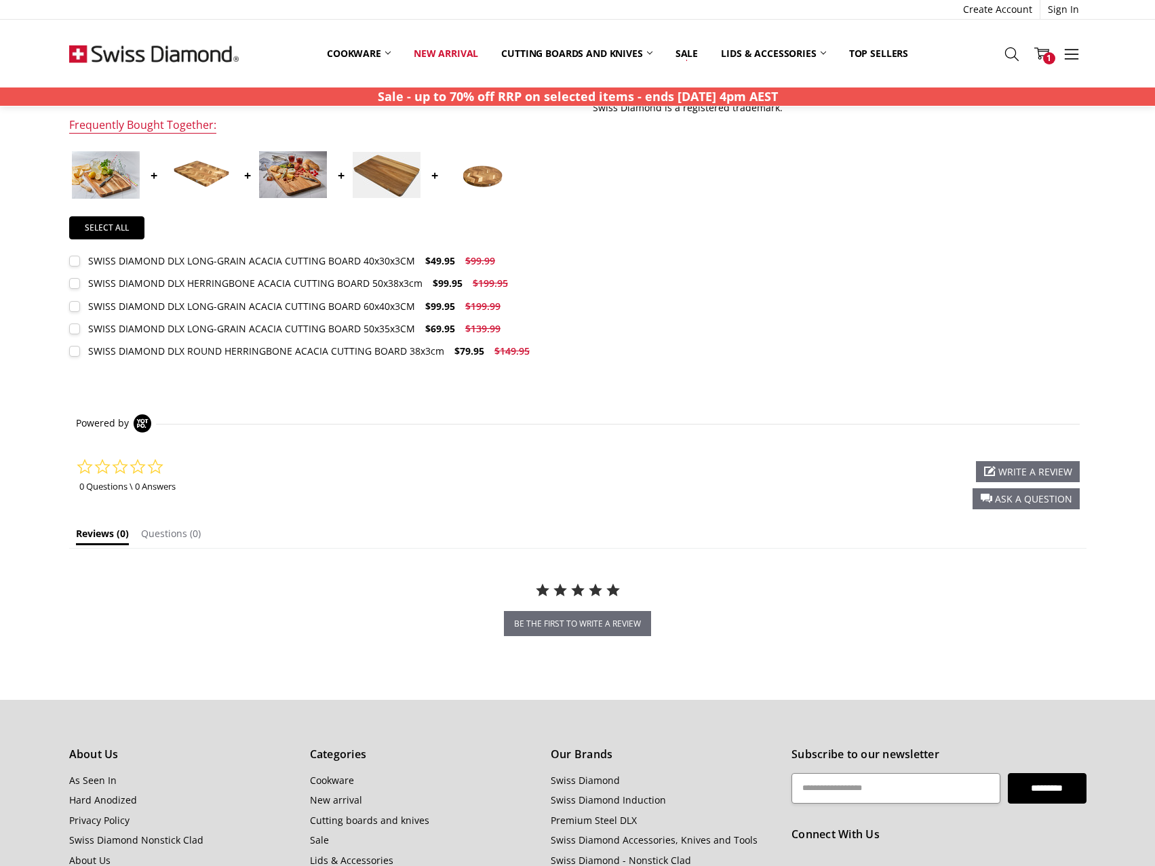
scroll to position [1011, 0]
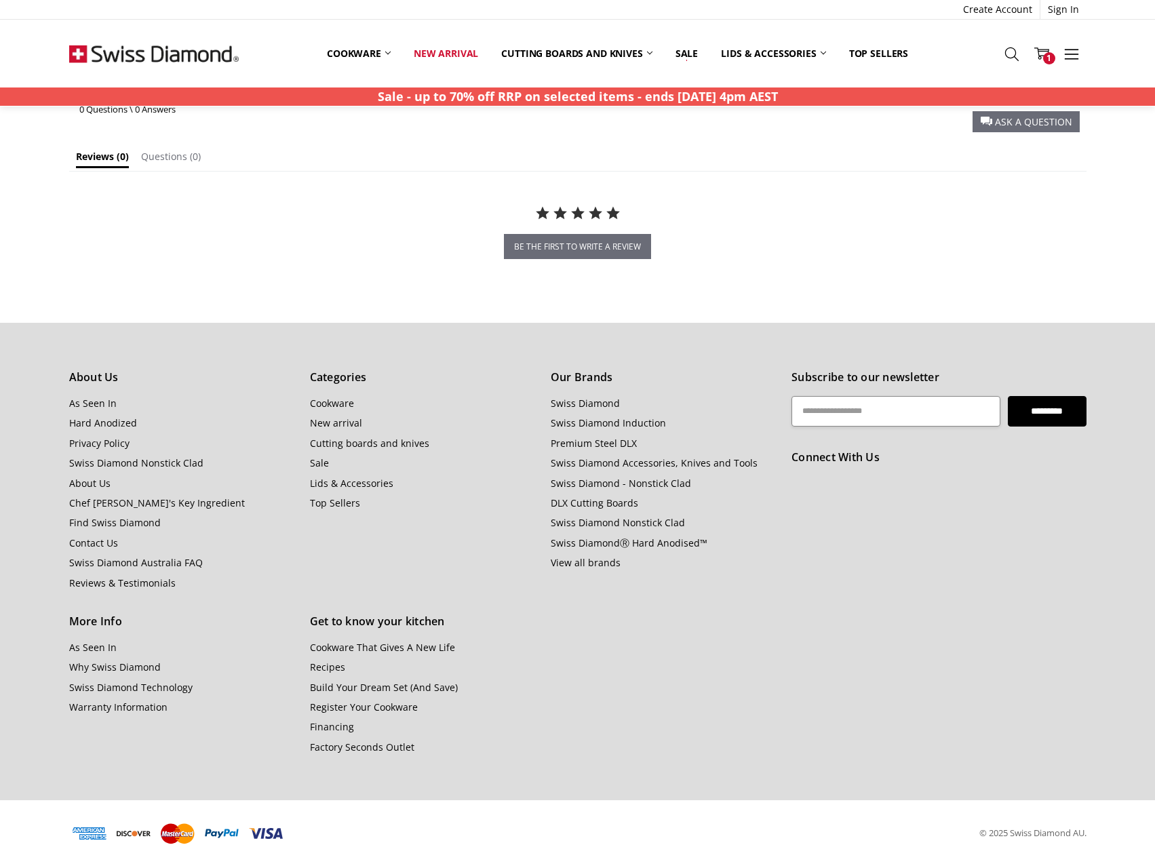
drag, startPoint x: 674, startPoint y: 409, endPoint x: 702, endPoint y: 371, distance: 47.5
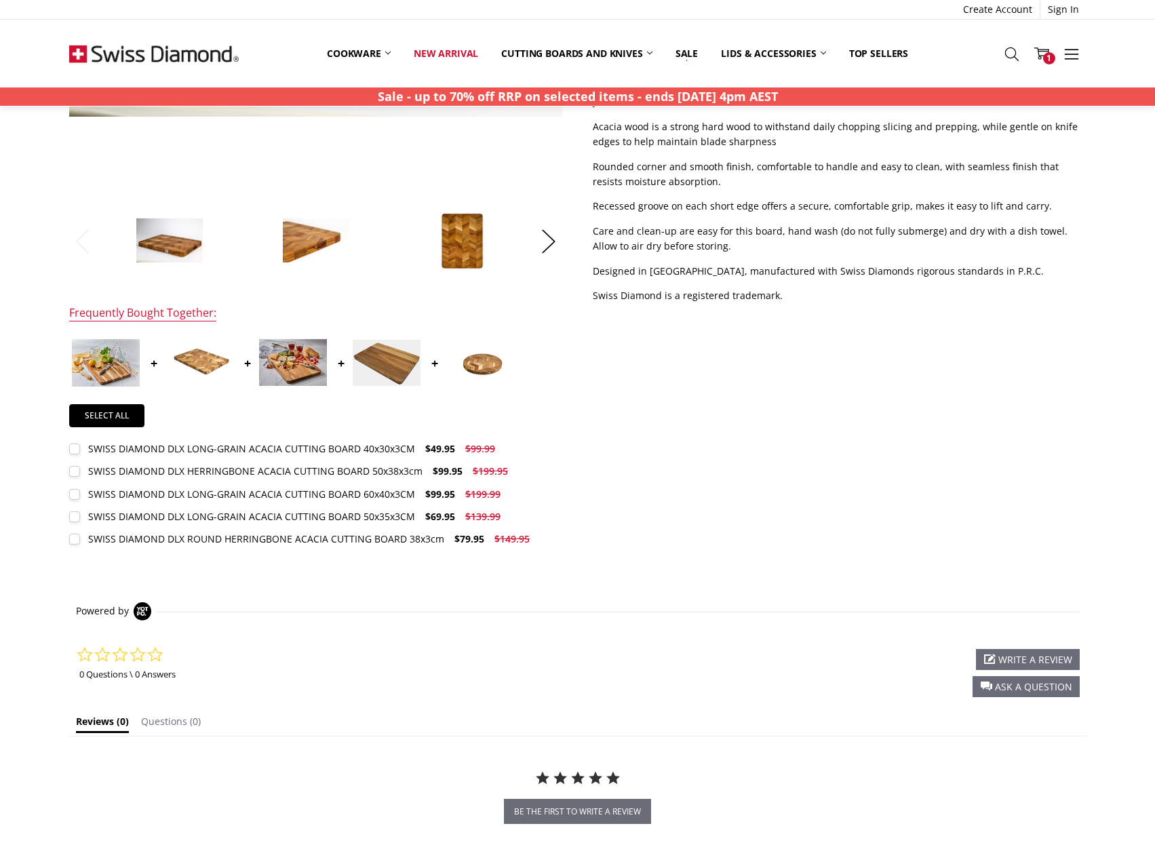
scroll to position [197, 0]
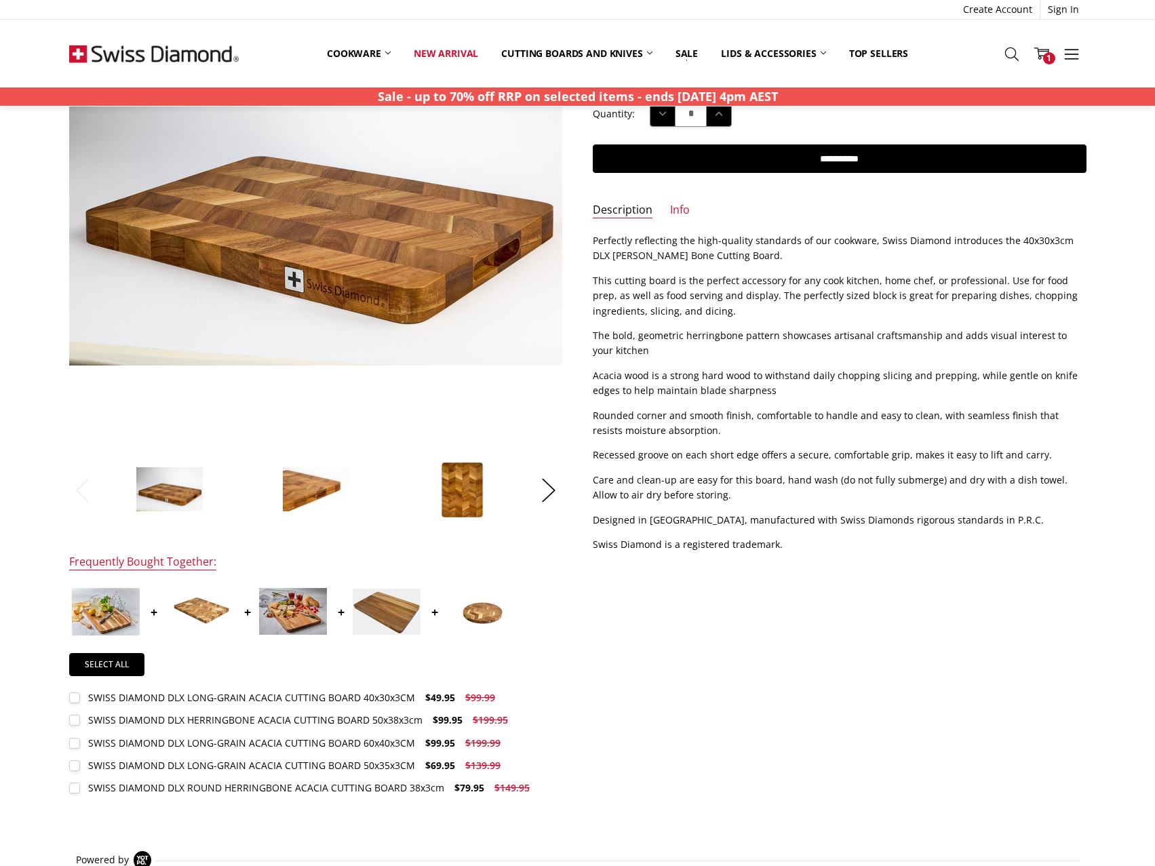
click at [209, 616] on img at bounding box center [199, 610] width 68 height 45
click at [209, 615] on img at bounding box center [199, 610] width 68 height 45
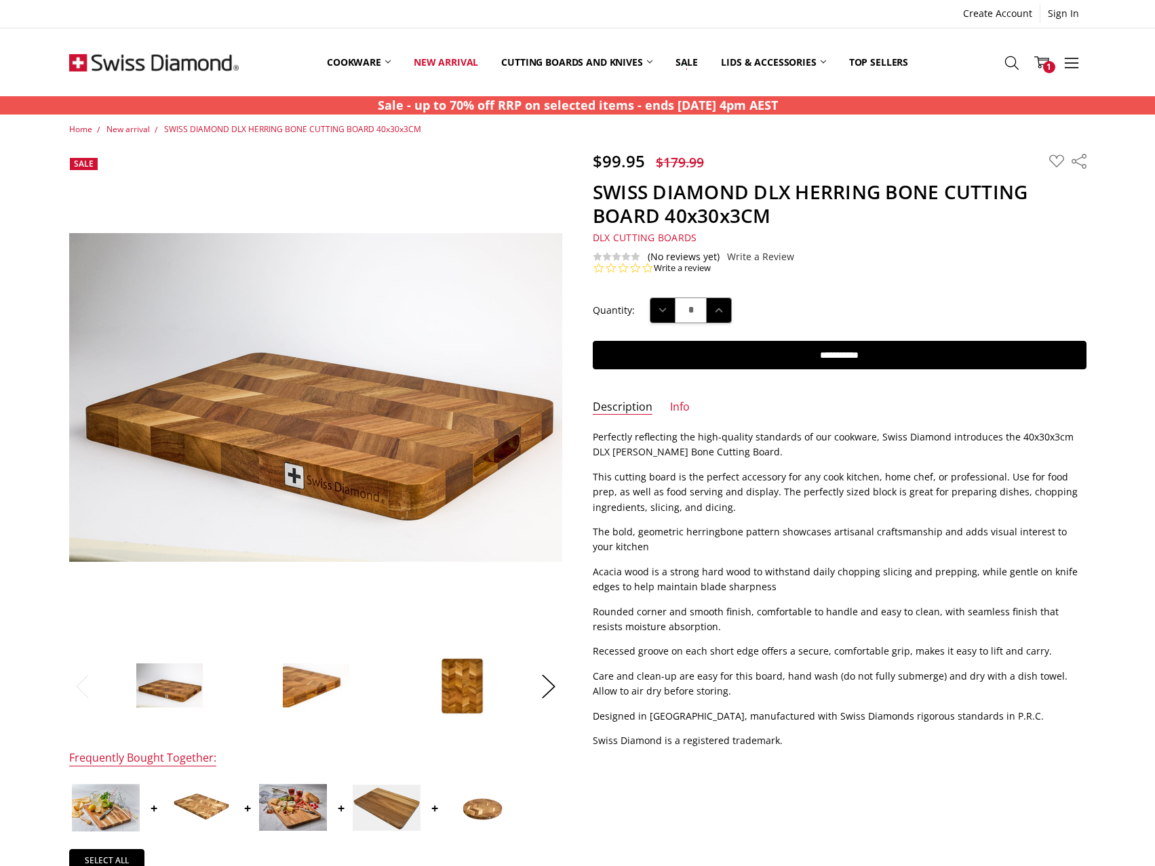
scroll to position [0, 0]
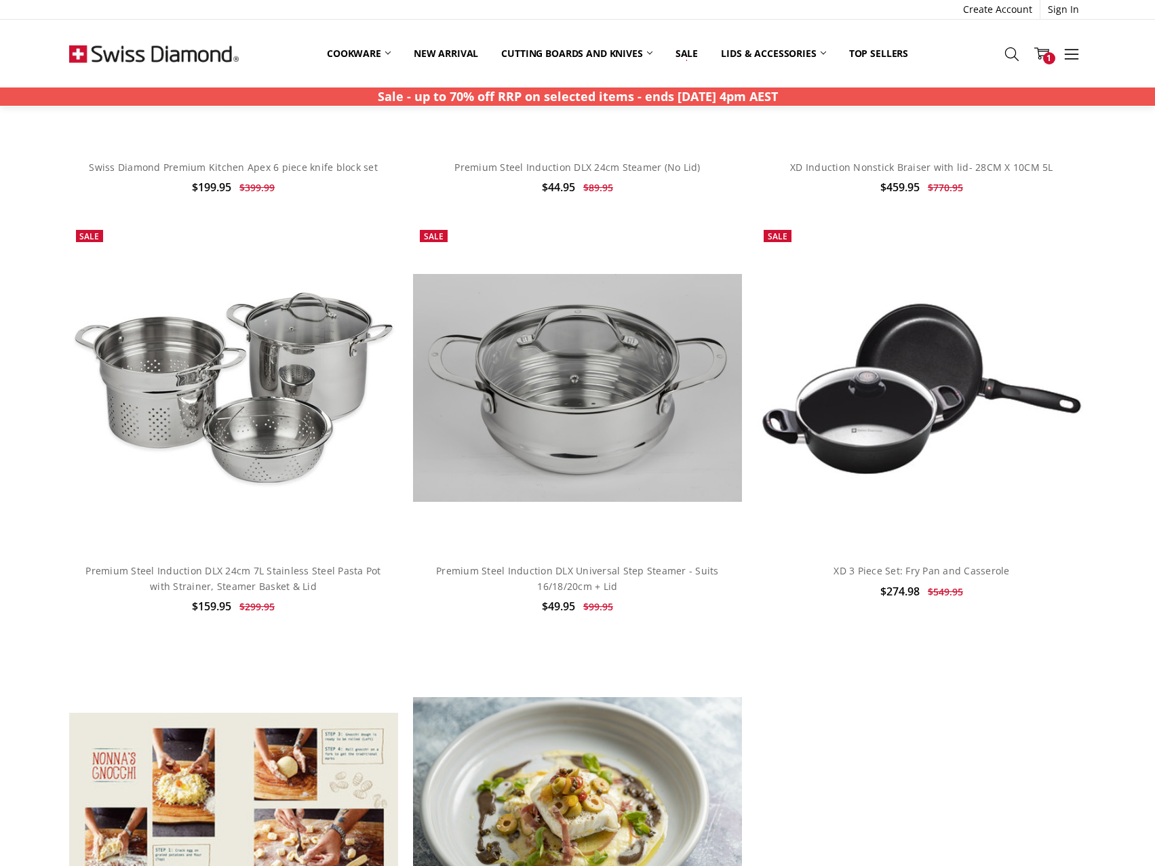
scroll to position [1657, 0]
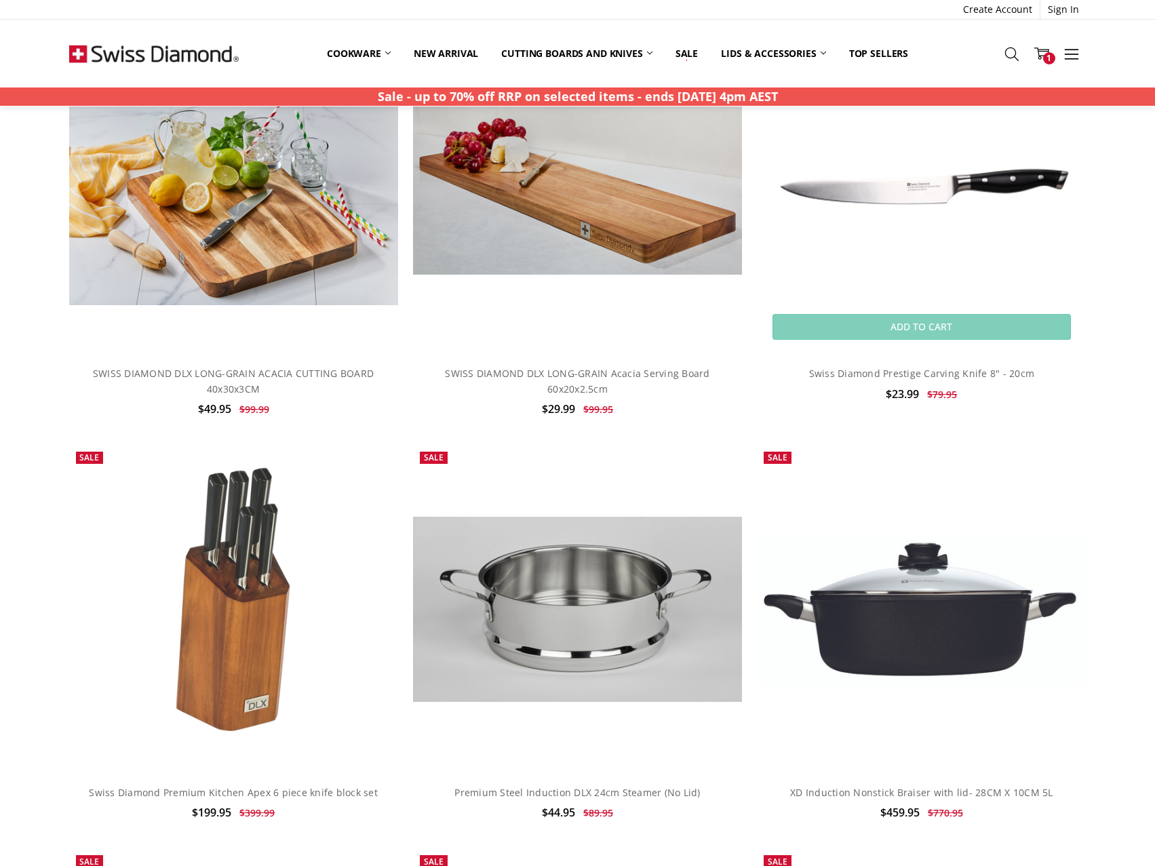
drag, startPoint x: 999, startPoint y: 503, endPoint x: 952, endPoint y: 370, distance: 140.9
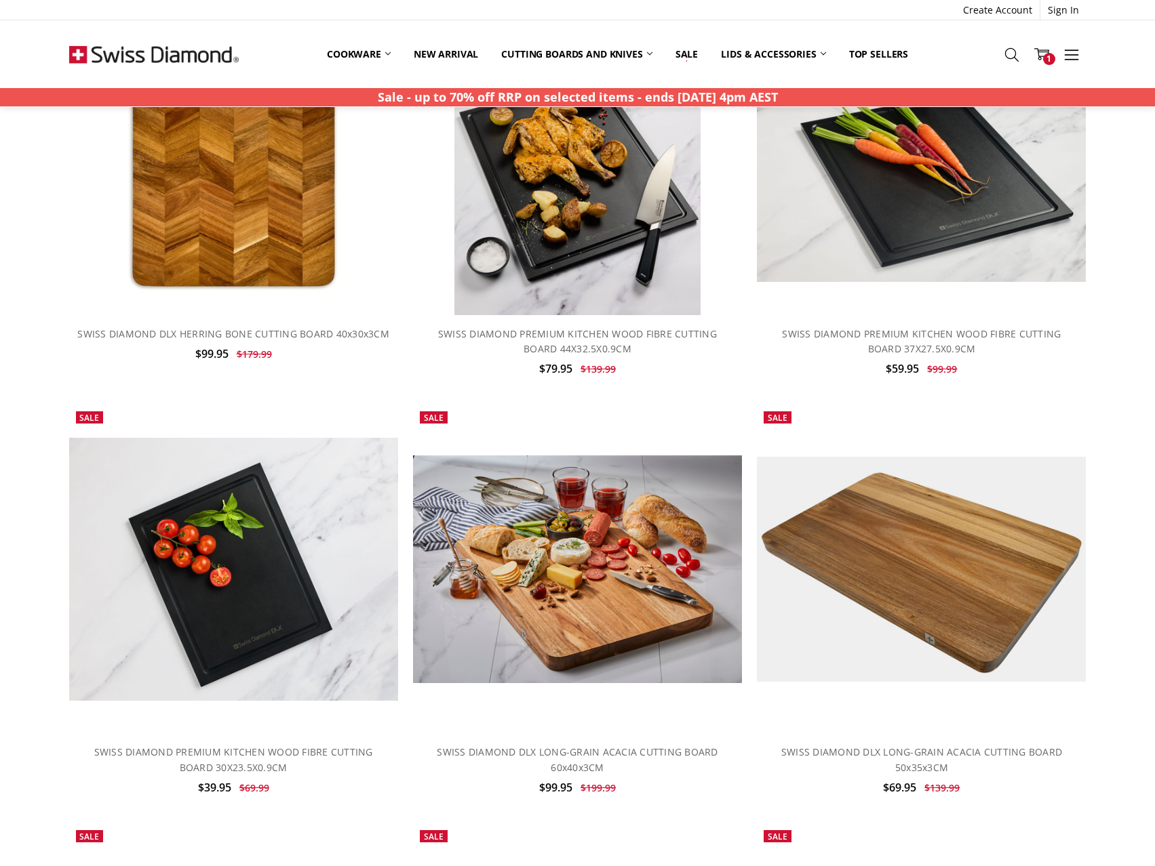
scroll to position [979, 0]
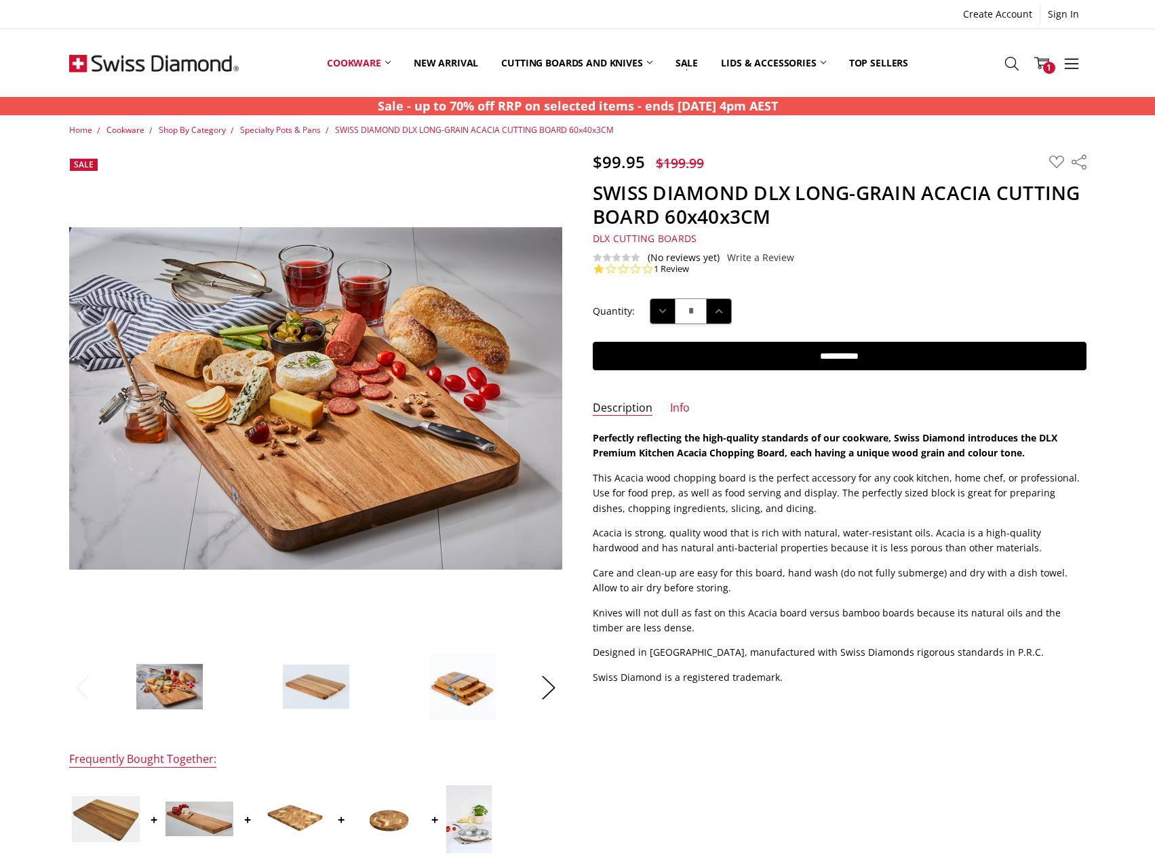
click at [323, 689] on img at bounding box center [316, 687] width 68 height 46
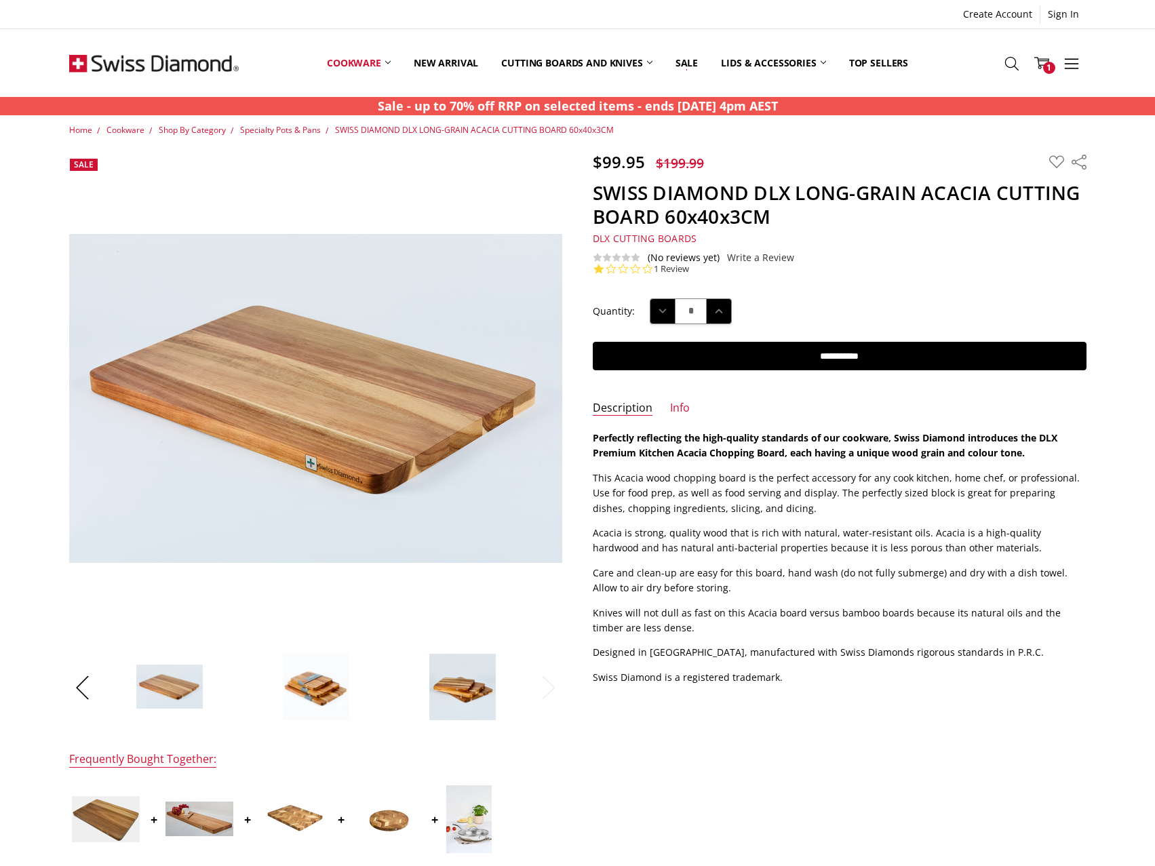
click at [674, 268] on link "1 Review" at bounding box center [671, 269] width 35 height 12
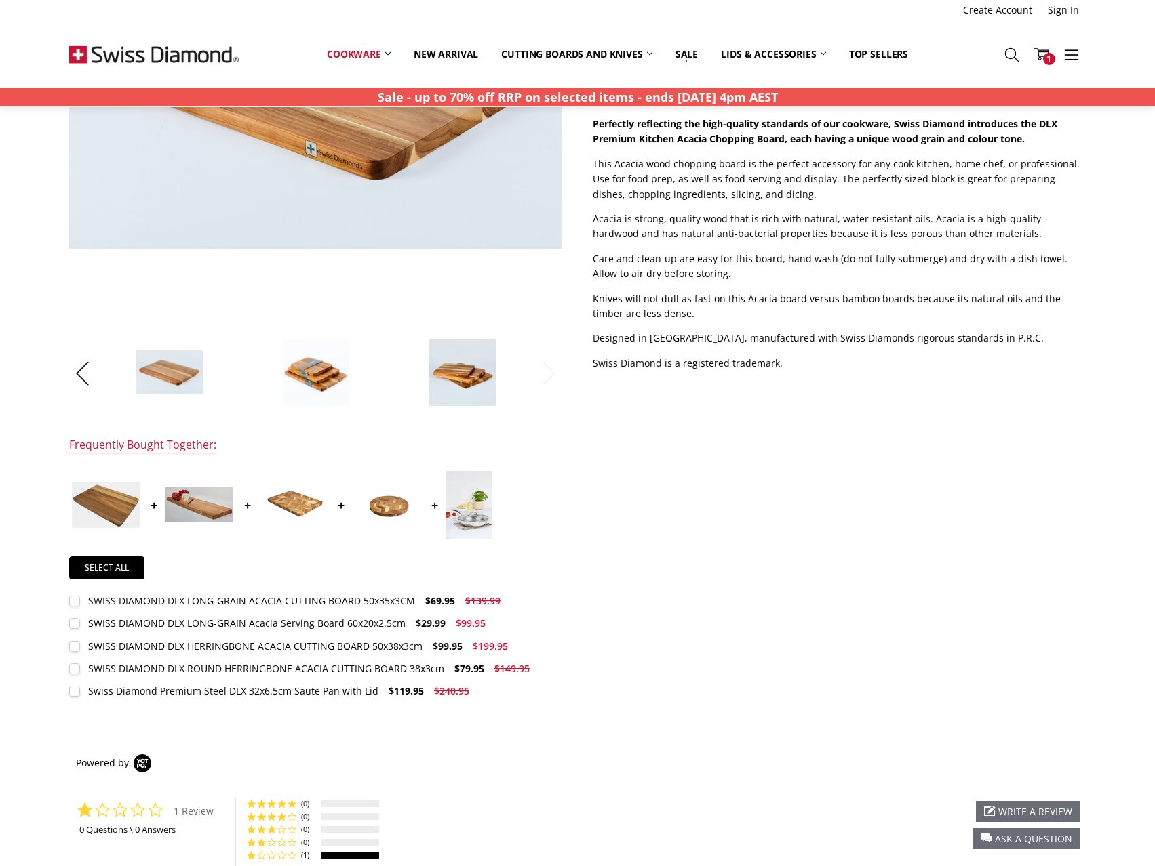
scroll to position [27, 0]
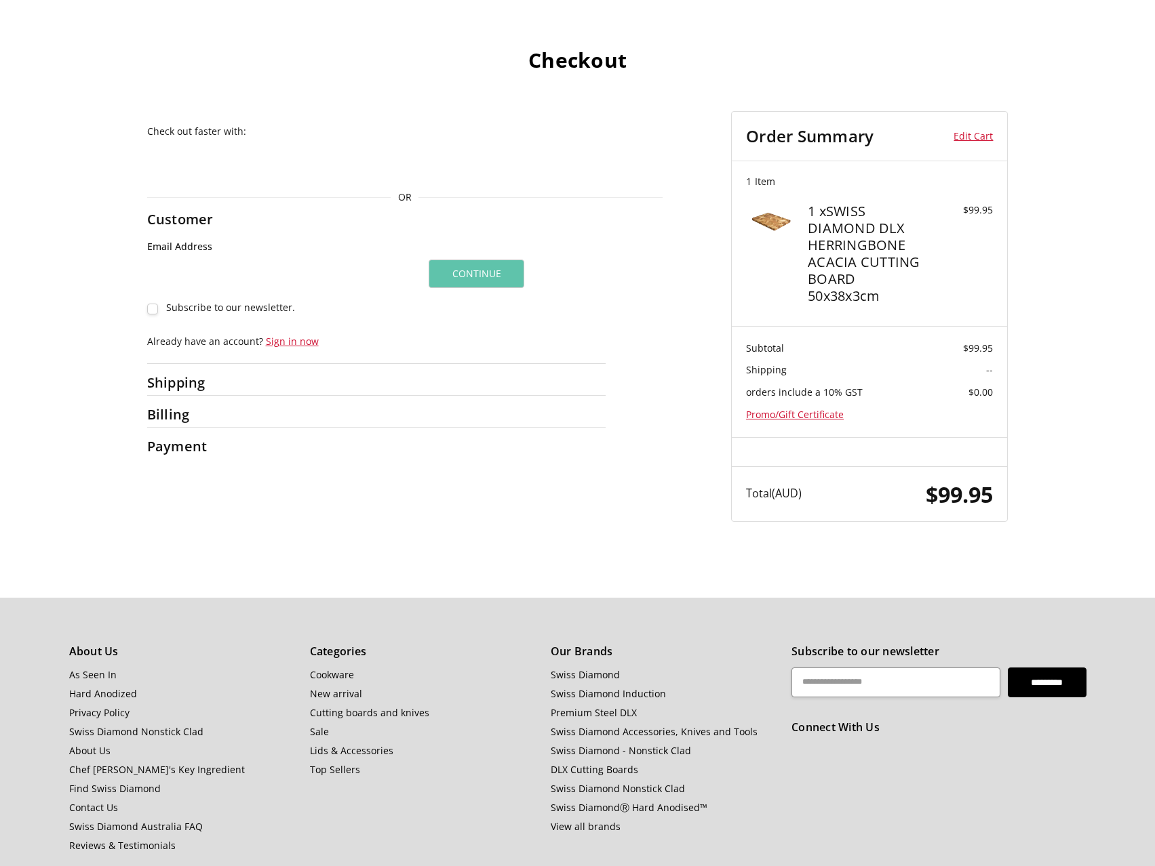
scroll to position [108, 0]
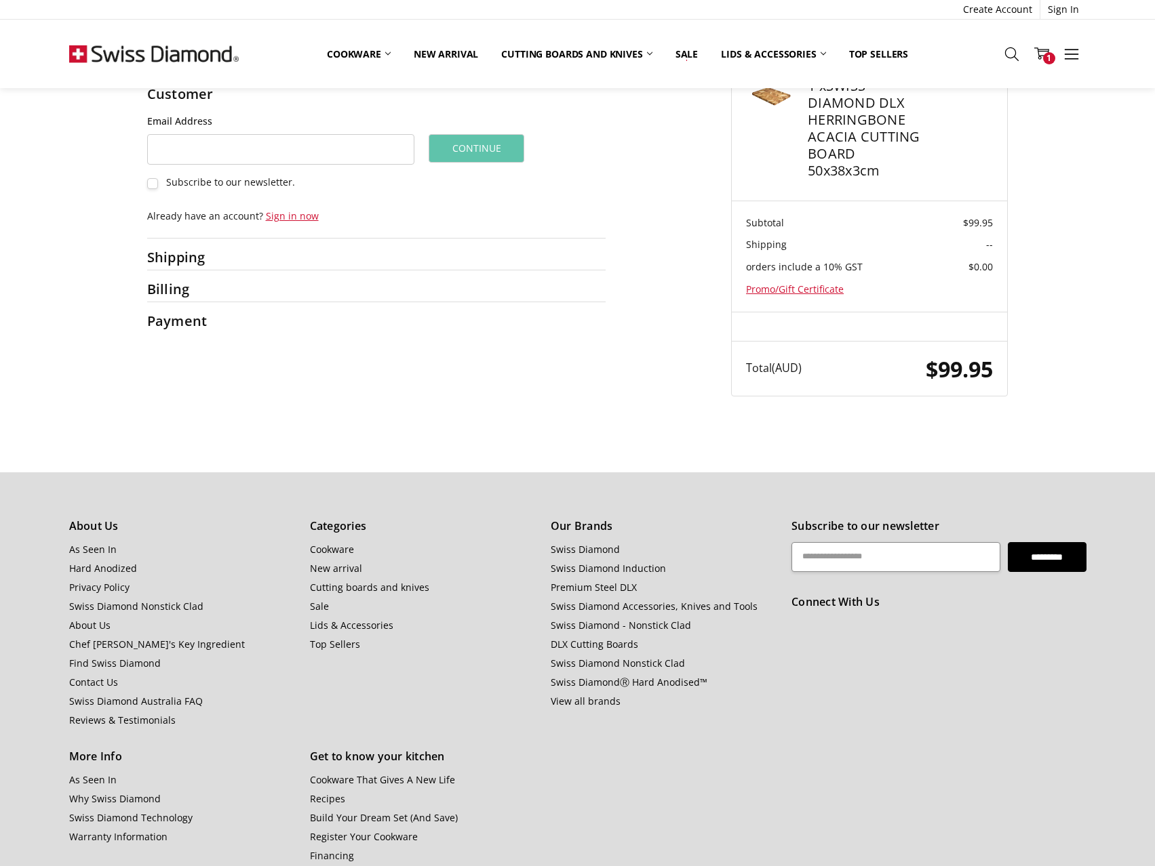
click at [178, 325] on h2 "Payment" at bounding box center [189, 321] width 85 height 17
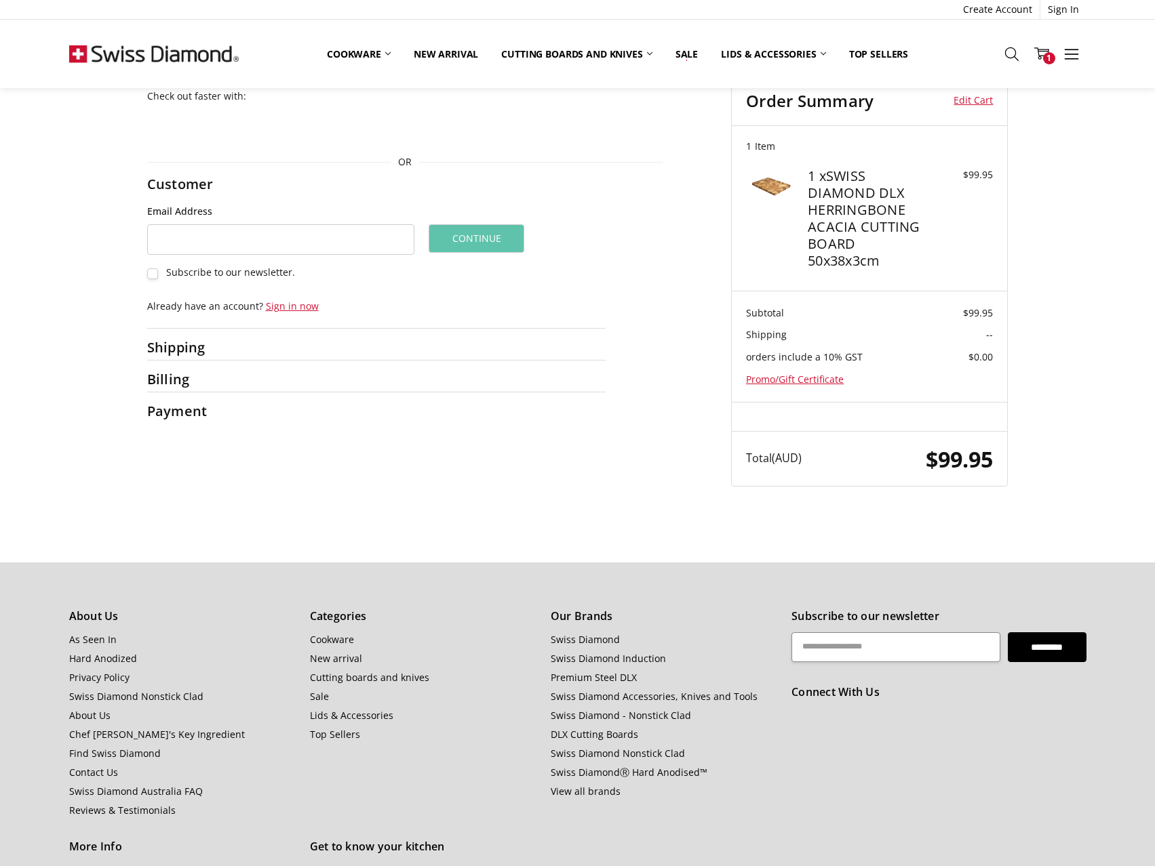
scroll to position [0, 0]
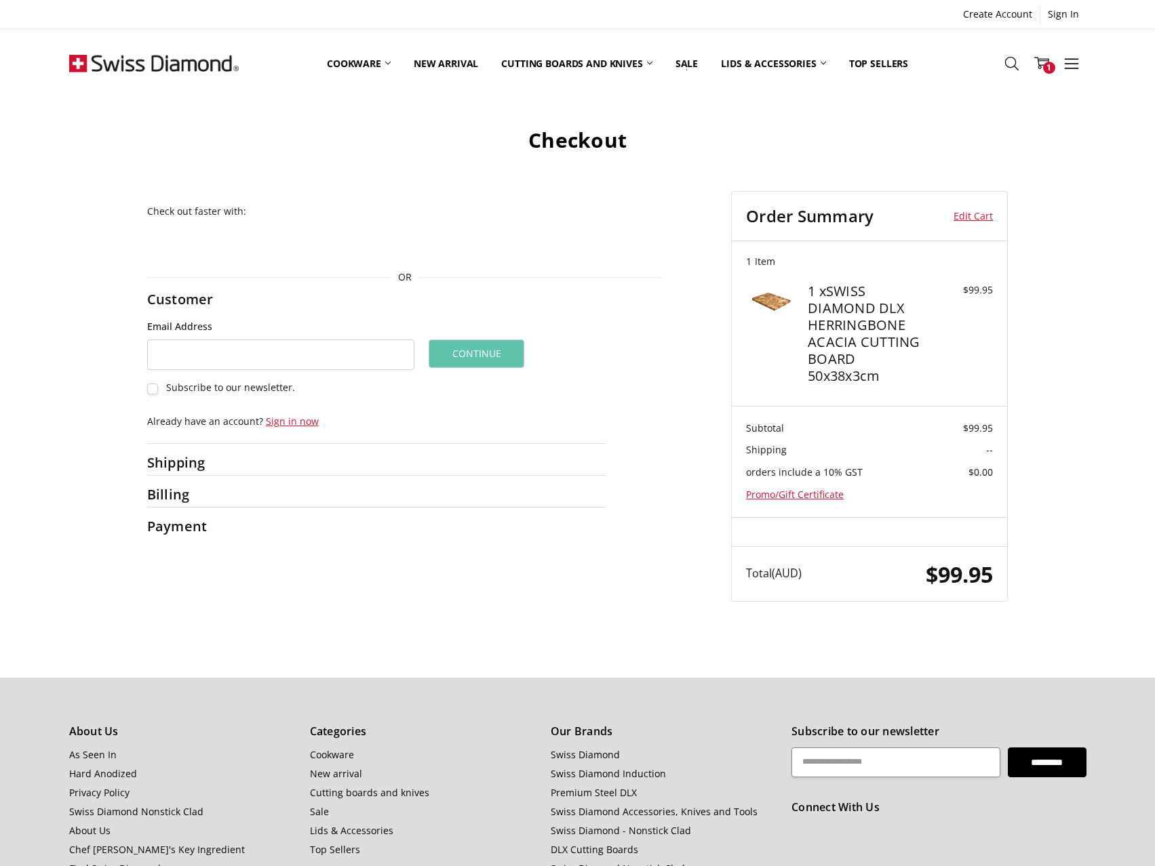
click at [148, 388] on label "Subscribe to our newsletter." at bounding box center [281, 388] width 268 height 12
click at [348, 359] on input "Email Address" at bounding box center [281, 355] width 268 height 31
type input "**********"
click at [475, 355] on button "Continue" at bounding box center [476, 354] width 96 height 28
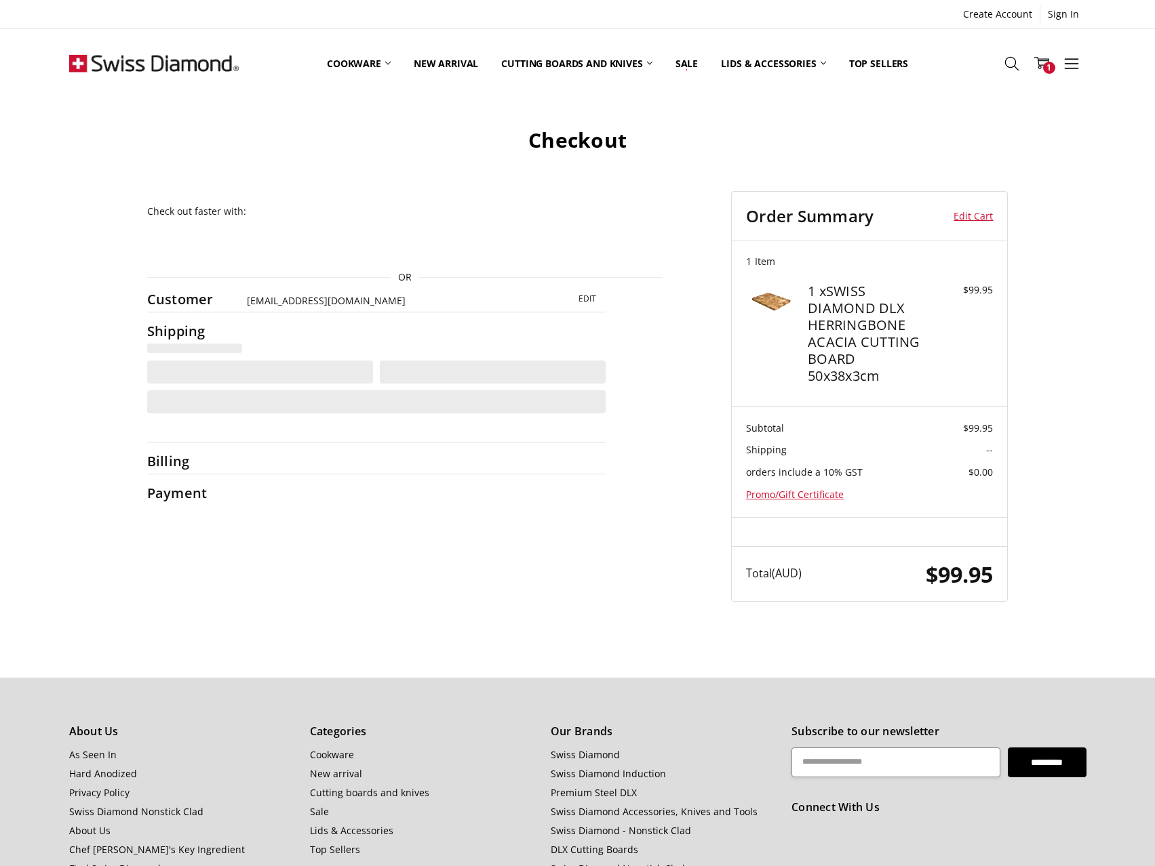
select select "**"
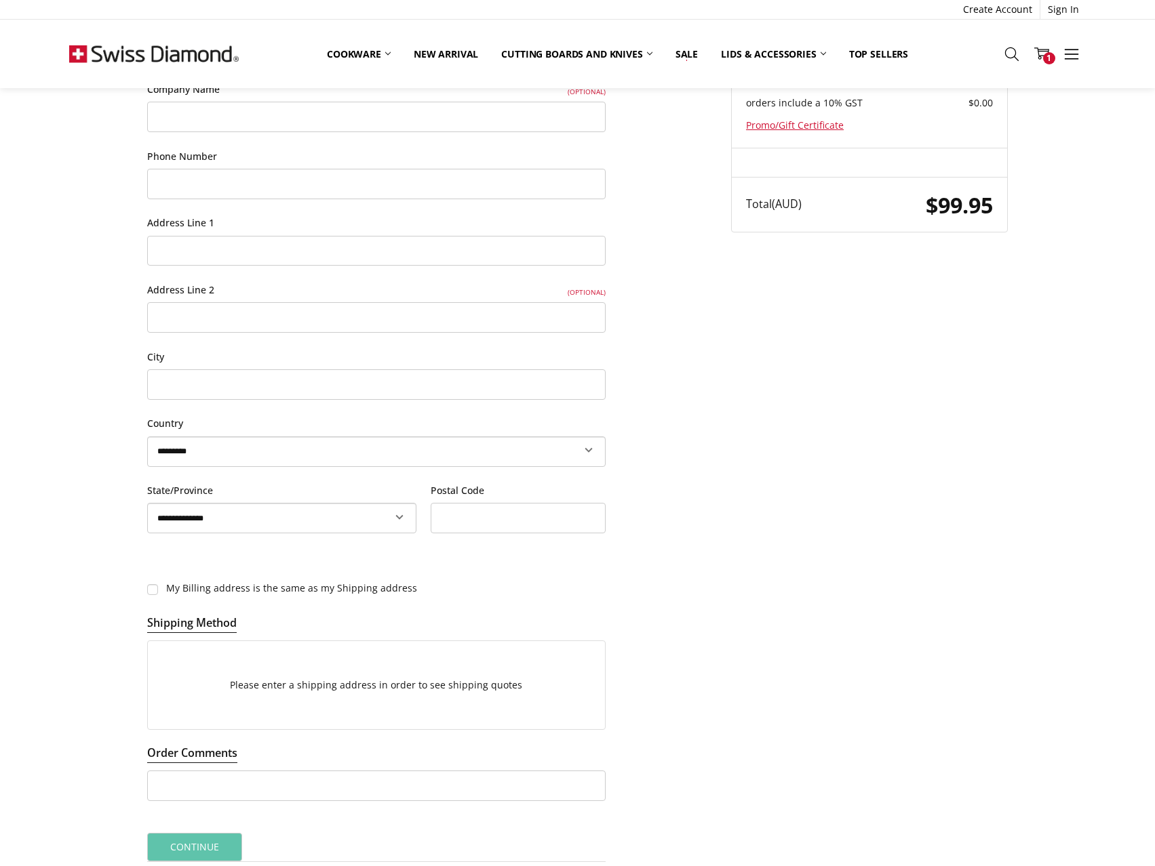
scroll to position [546, 0]
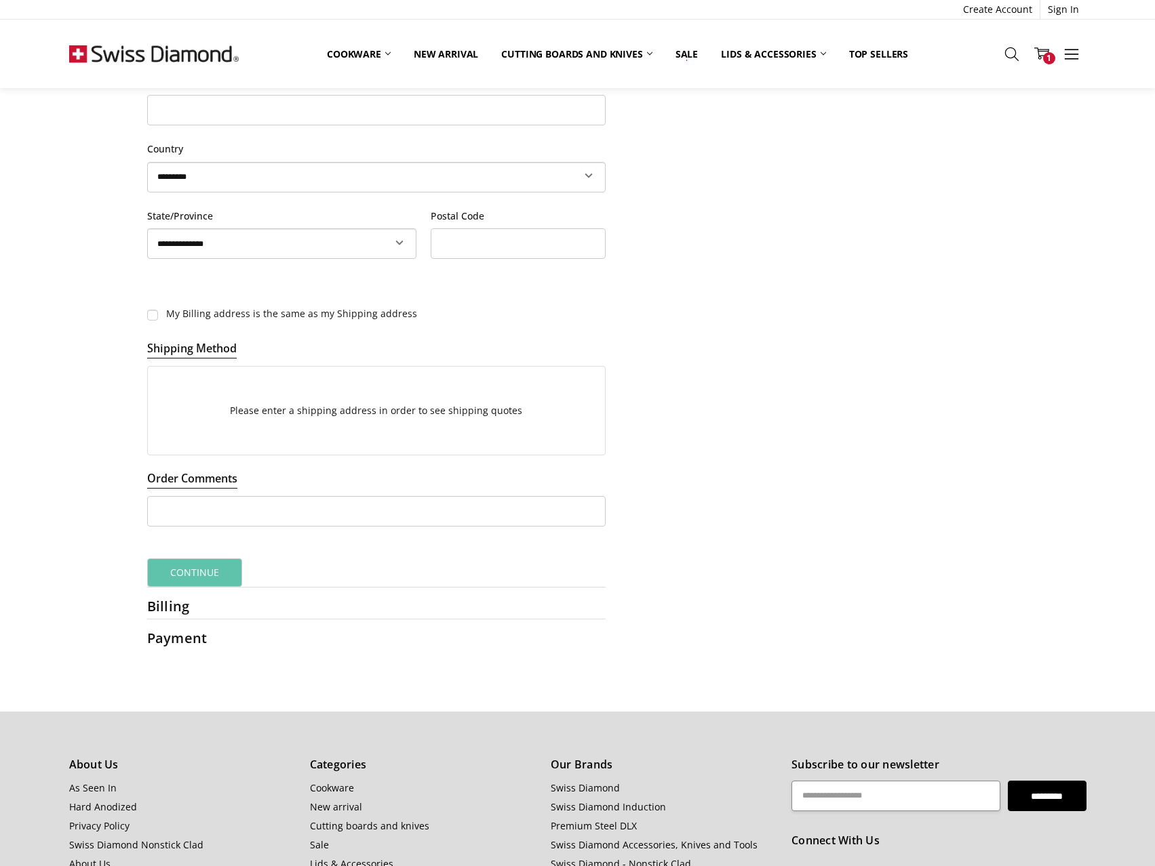
click at [186, 640] on h2 "Payment" at bounding box center [189, 638] width 85 height 17
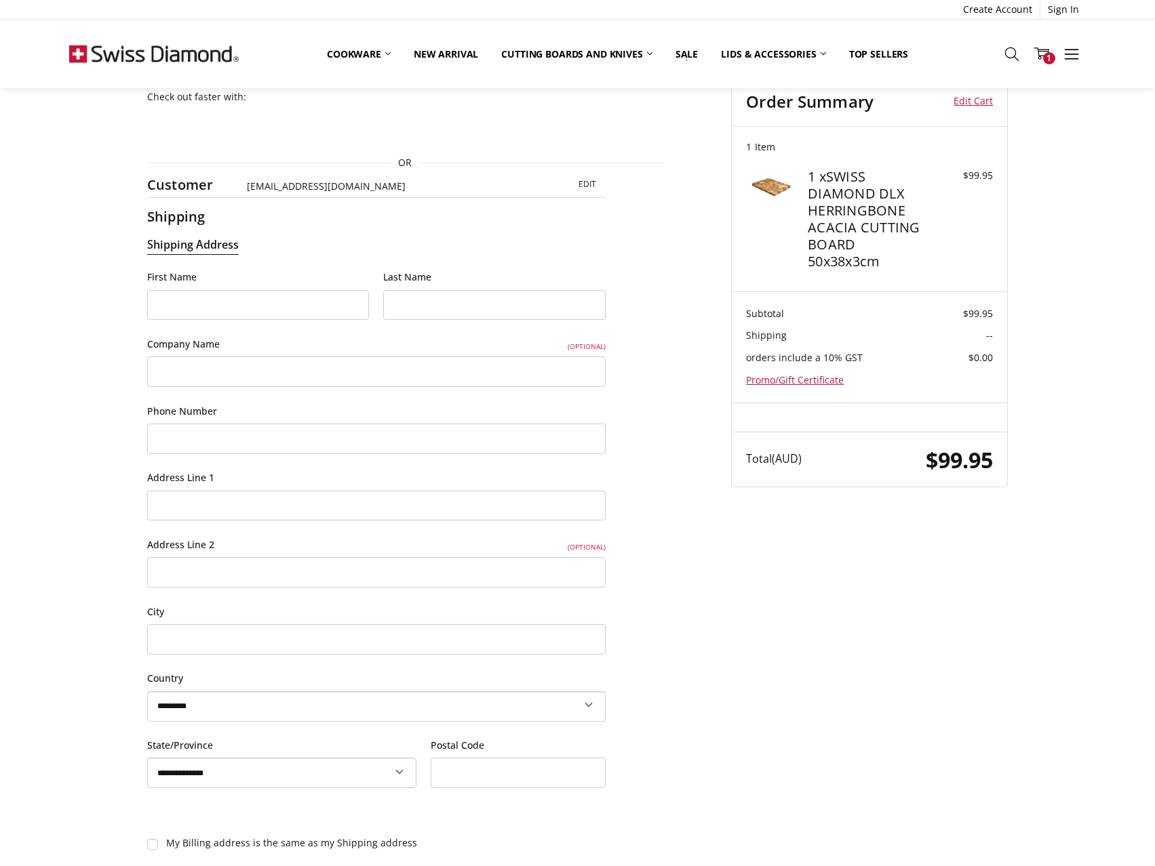
scroll to position [0, 0]
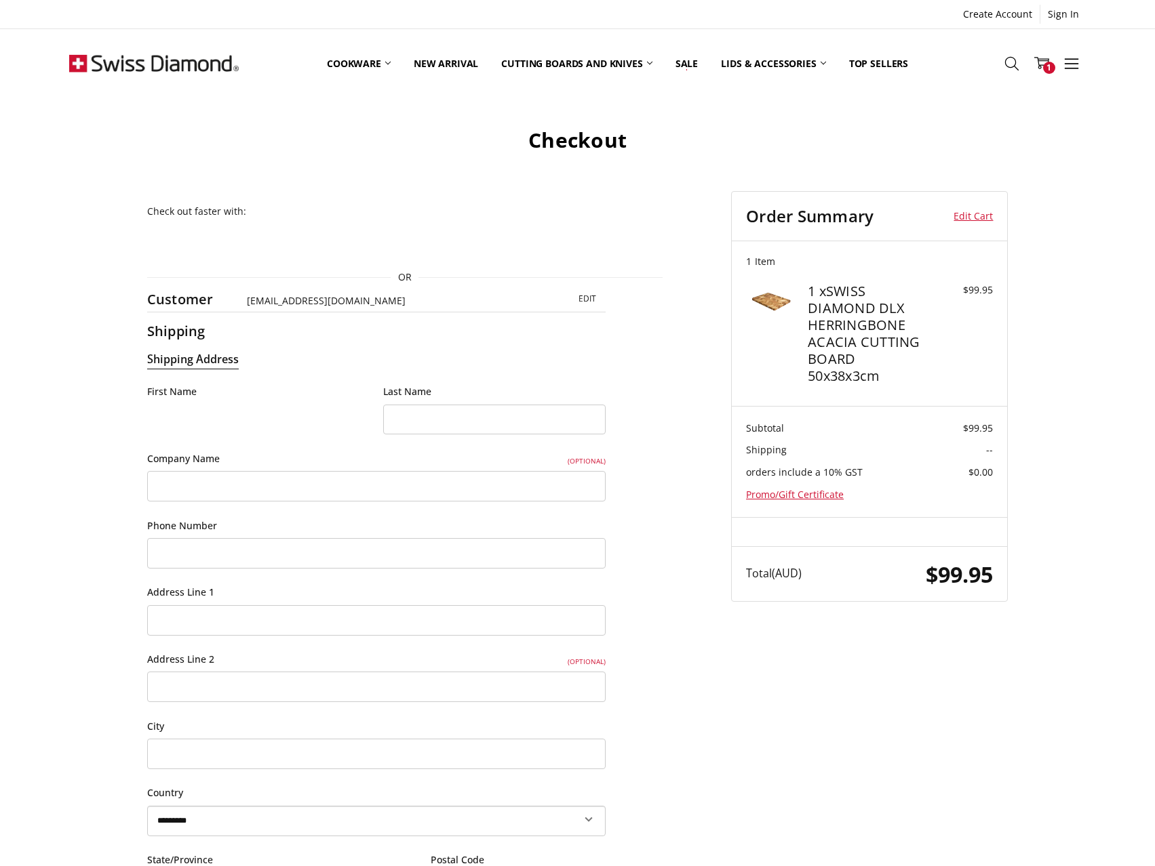
click at [193, 409] on input "First Name" at bounding box center [258, 420] width 222 height 31
type input "******"
type input "****"
type input "**********"
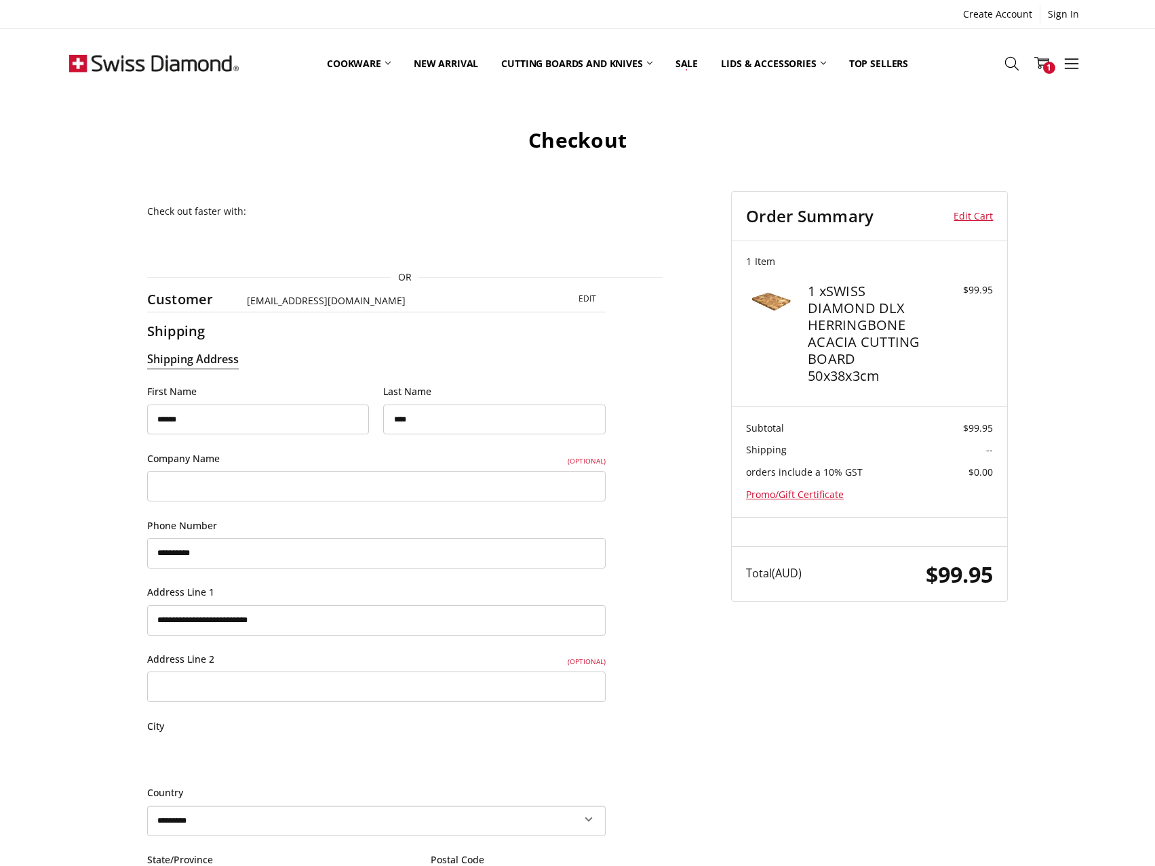
type input "*********"
select select "***"
type input "****"
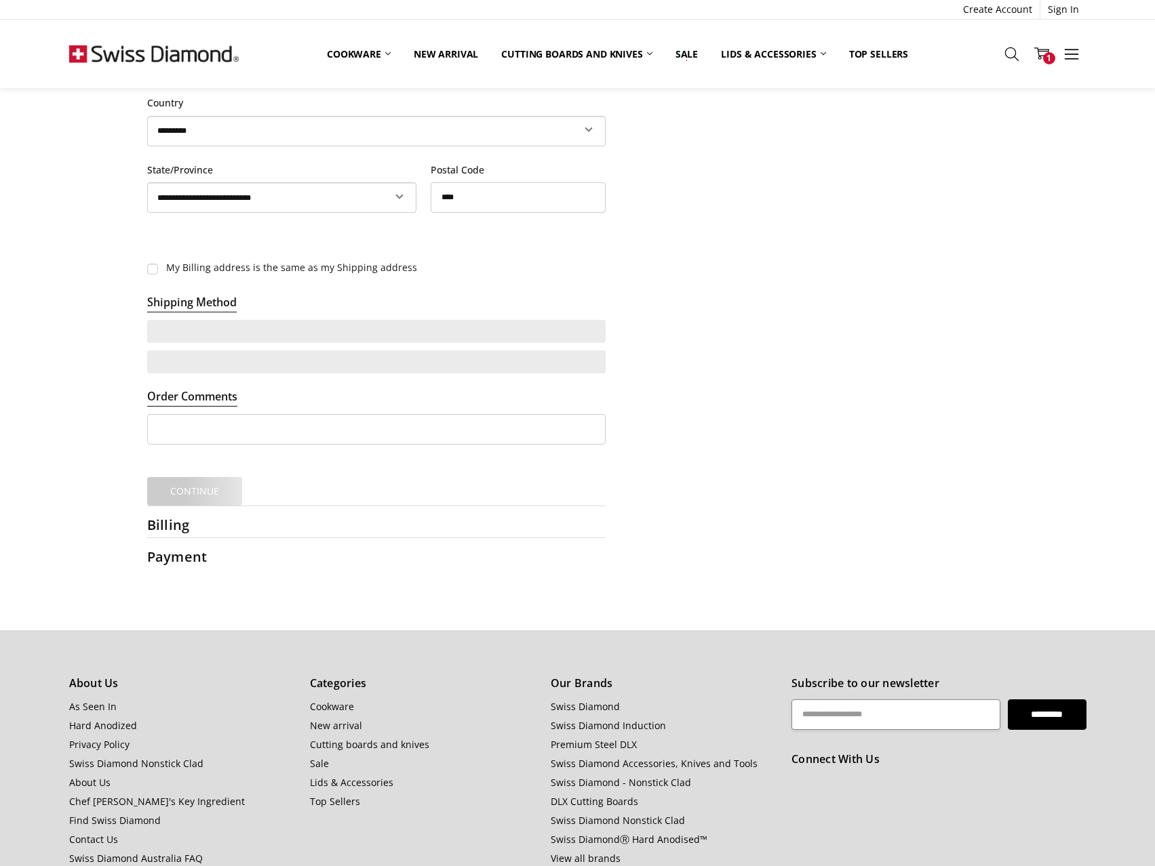
scroll to position [610, 0]
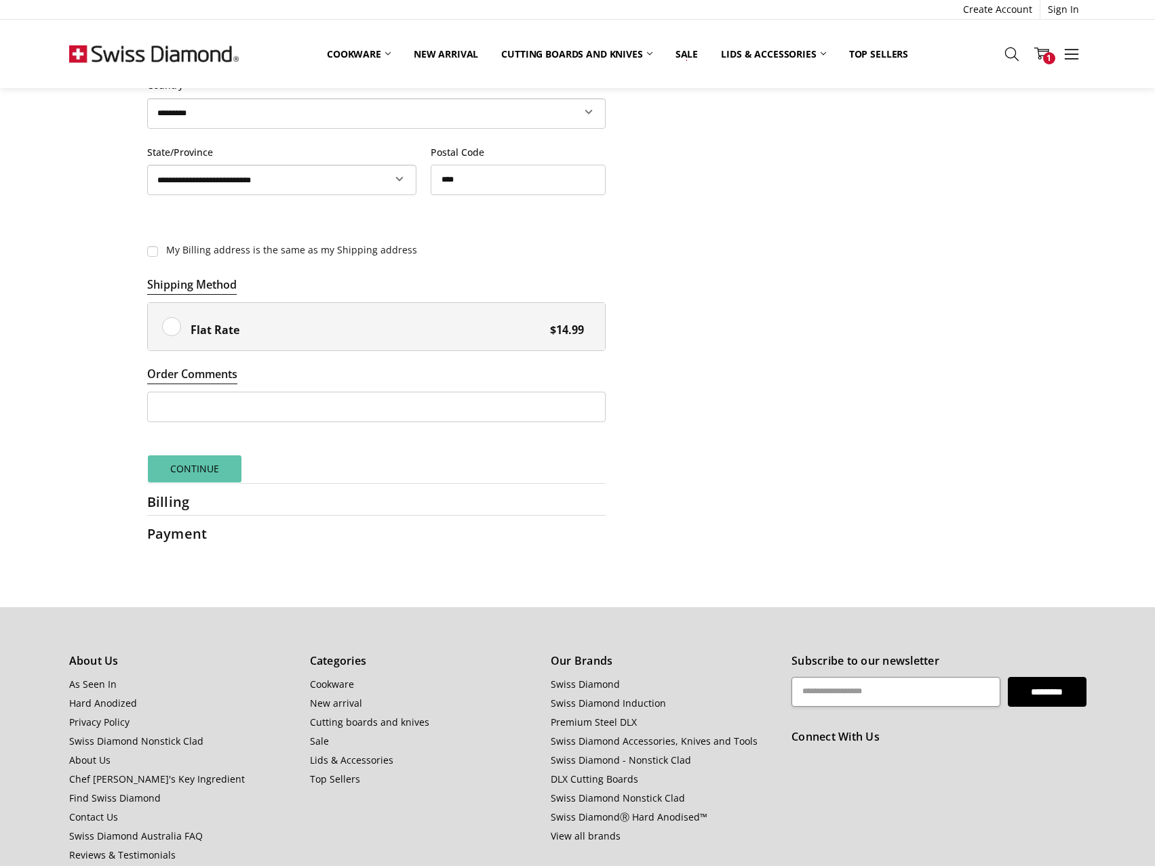
click at [214, 468] on button "Continue" at bounding box center [195, 469] width 96 height 28
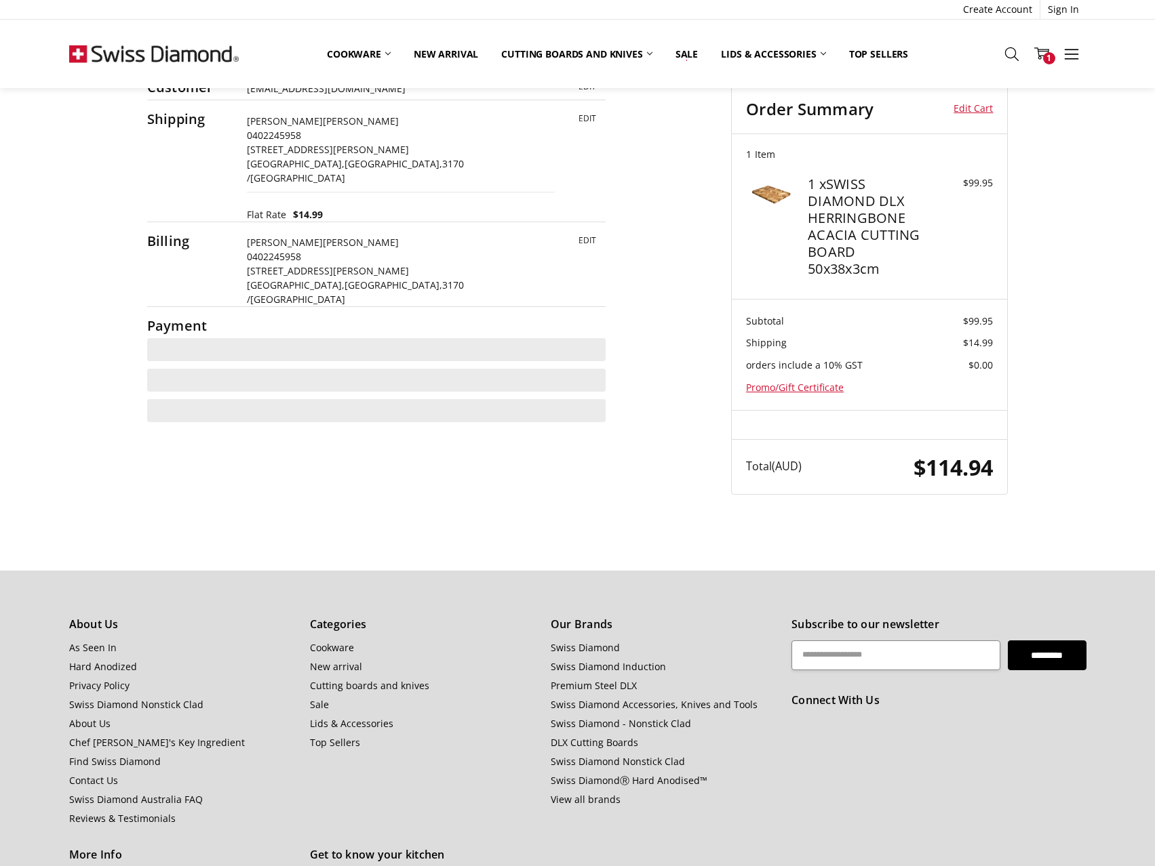
scroll to position [0, 0]
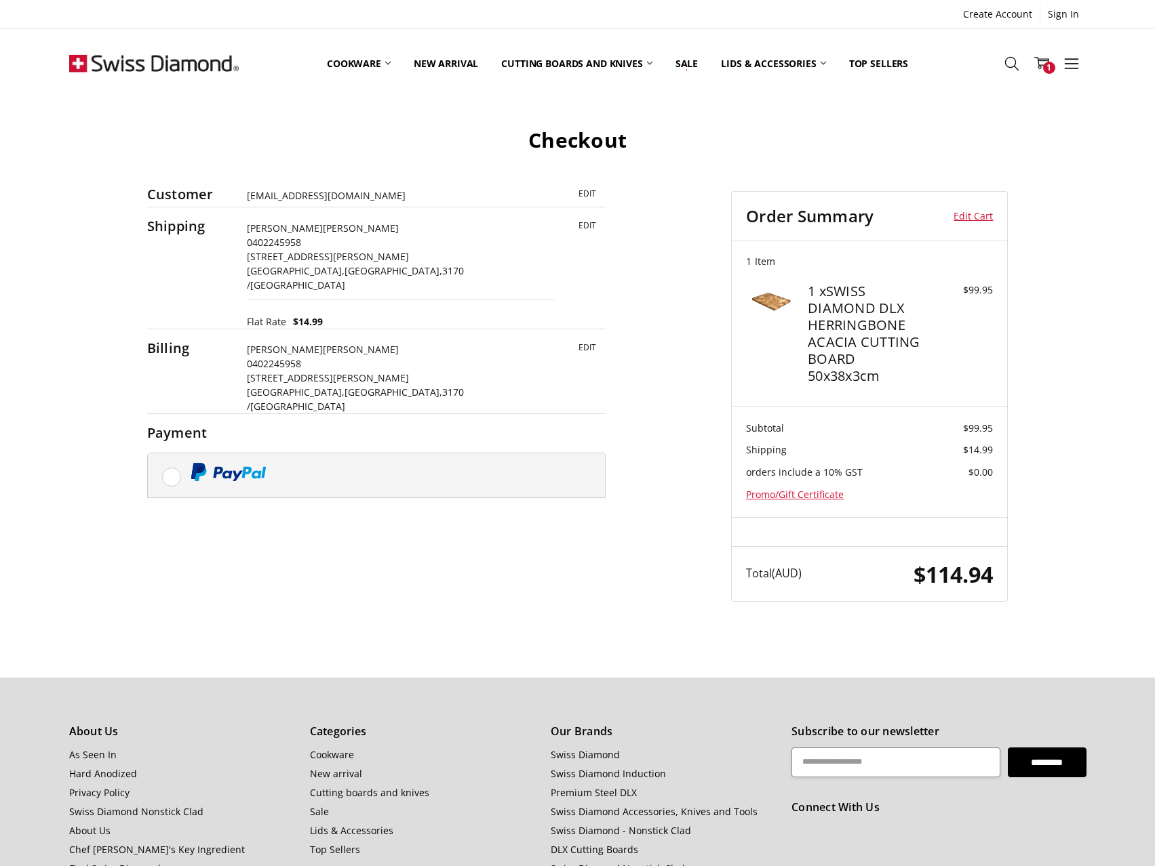
click at [175, 424] on h2 "Payment" at bounding box center [189, 432] width 85 height 17
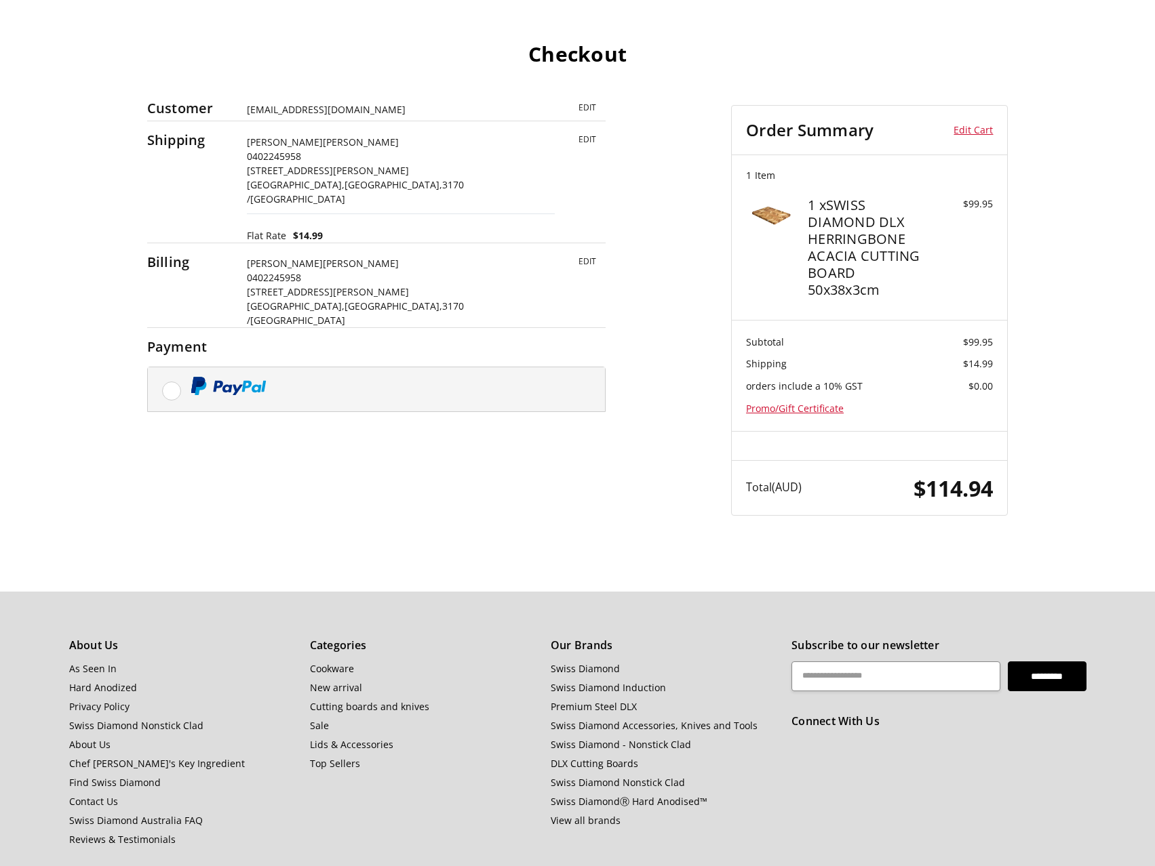
scroll to position [235, 0]
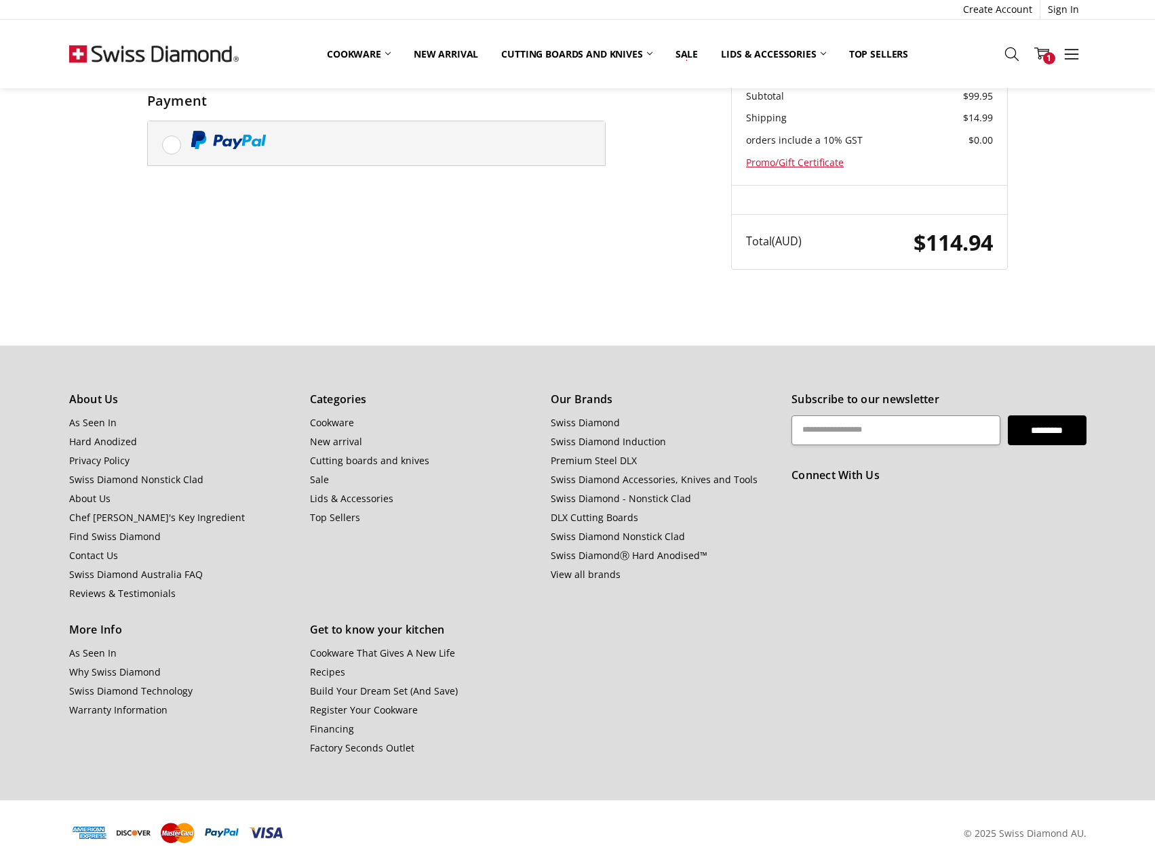
click at [186, 831] on use at bounding box center [177, 834] width 33 height 20
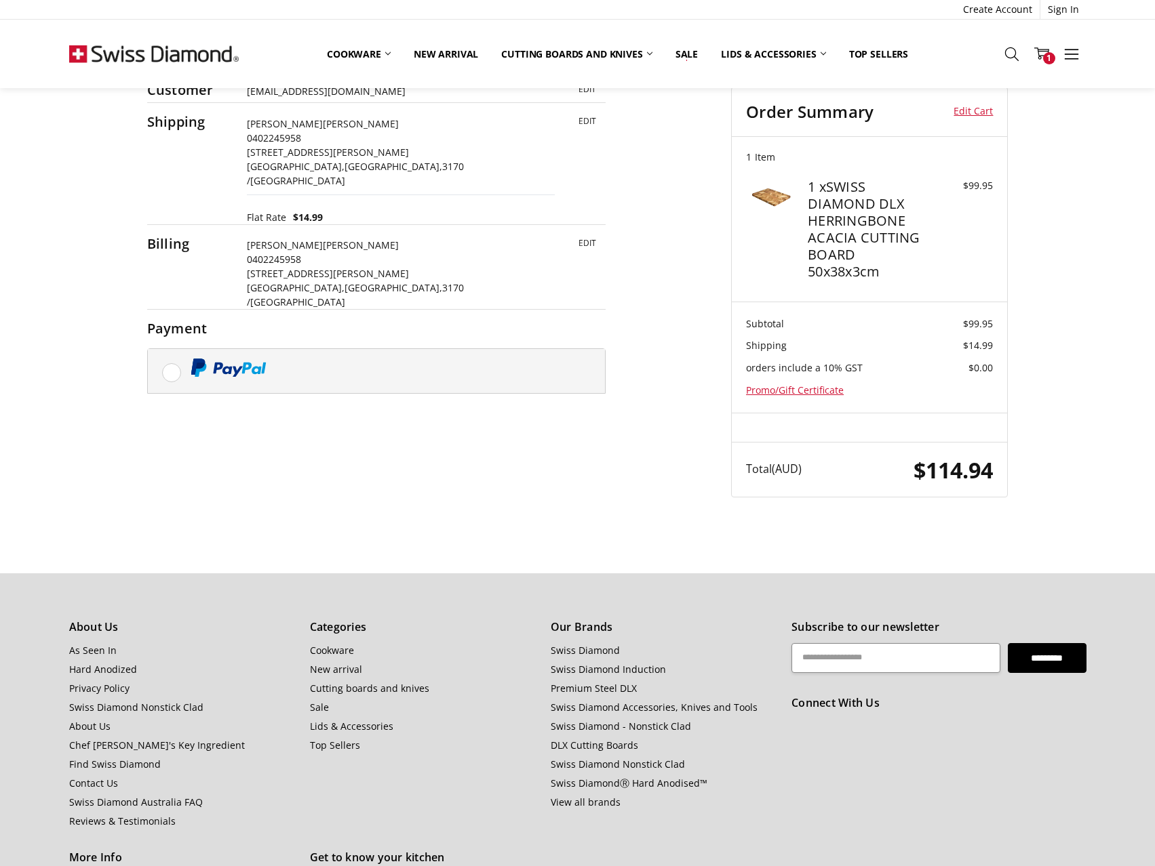
scroll to position [0, 0]
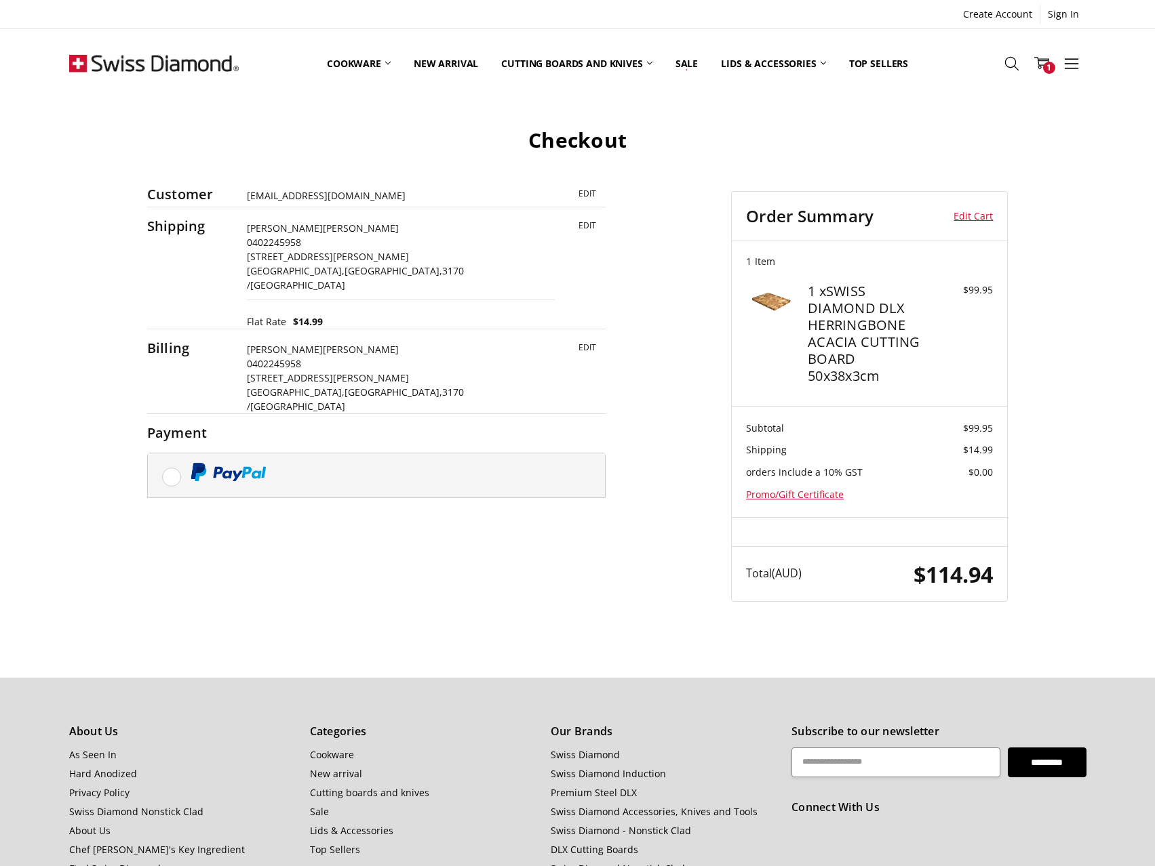
click at [295, 372] on span "[STREET_ADDRESS][PERSON_NAME]" at bounding box center [328, 378] width 162 height 13
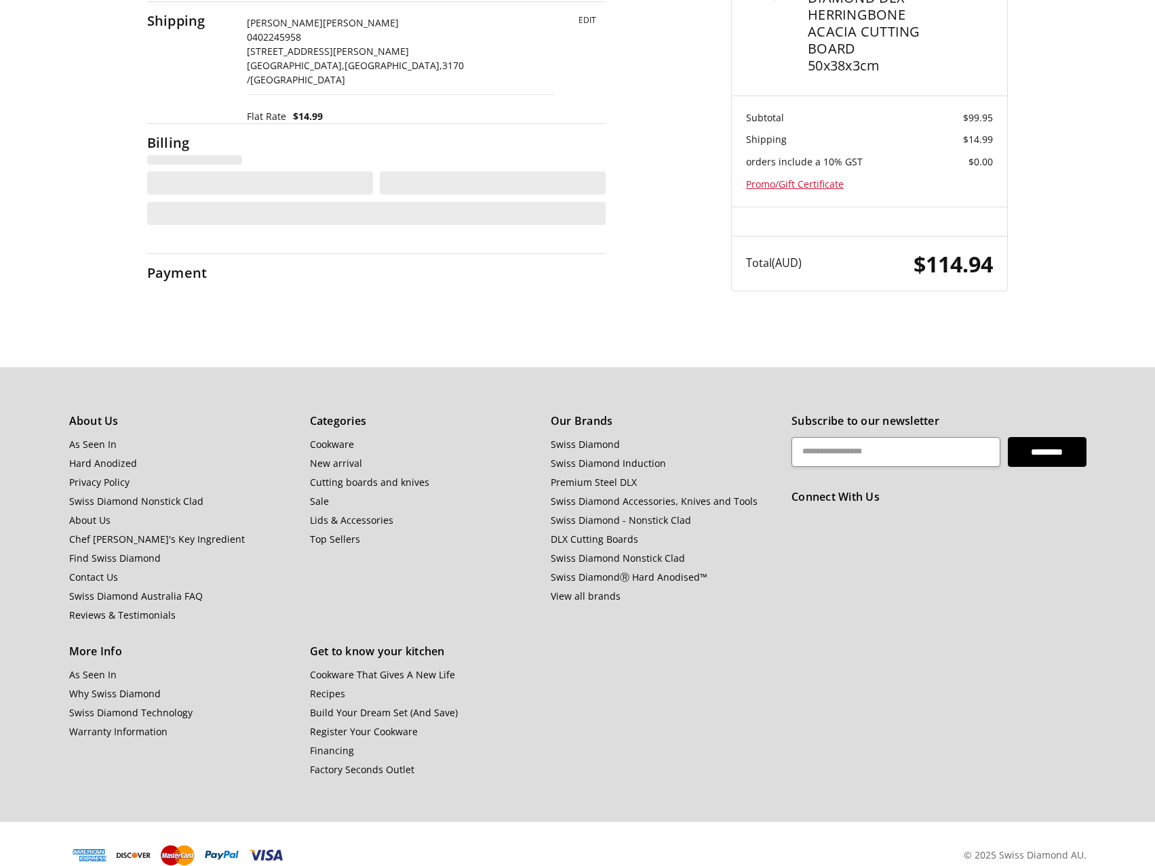
select select "**"
select select "***"
